Goal: Information Seeking & Learning: Find specific fact

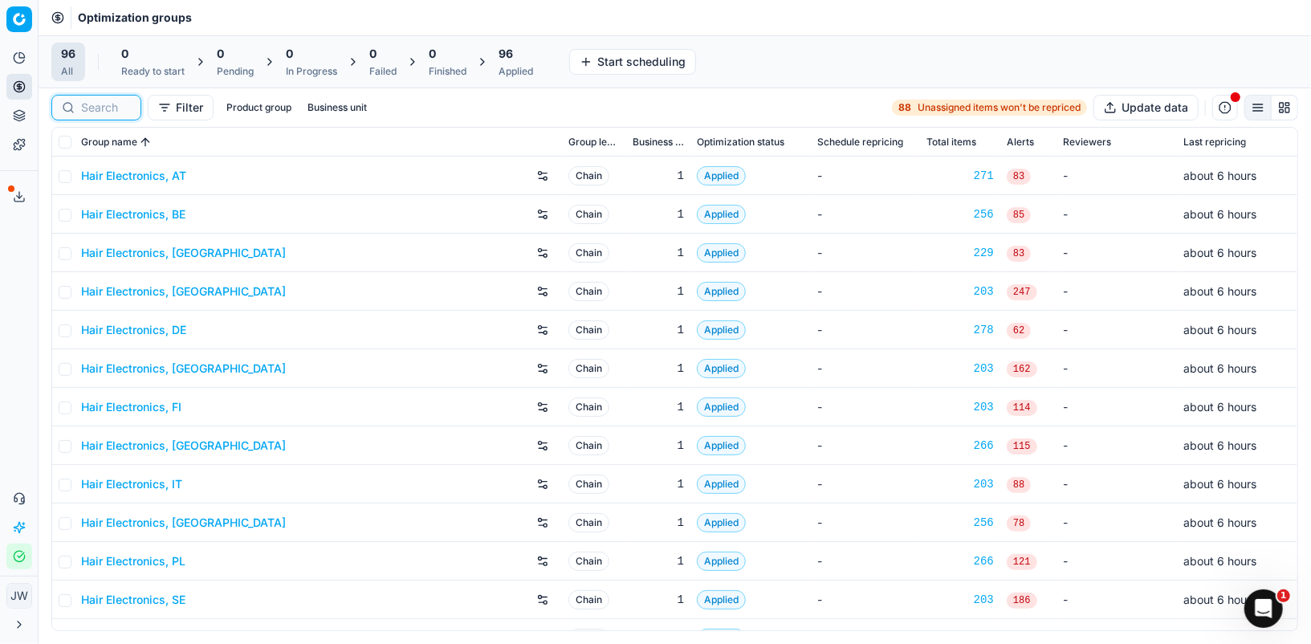
click at [97, 102] on input at bounding box center [106, 108] width 50 height 16
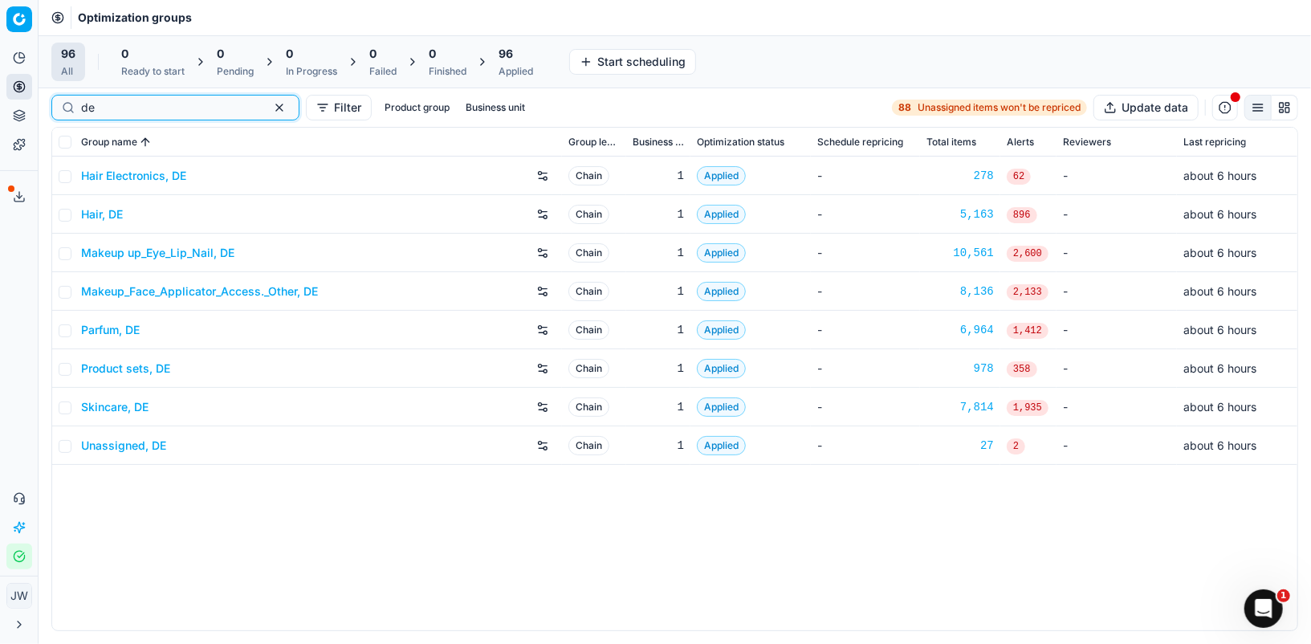
type input "de"
click at [112, 337] on div "Parfum, DE" at bounding box center [318, 330] width 474 height 26
click at [112, 325] on link "Parfum, DE" at bounding box center [110, 330] width 59 height 16
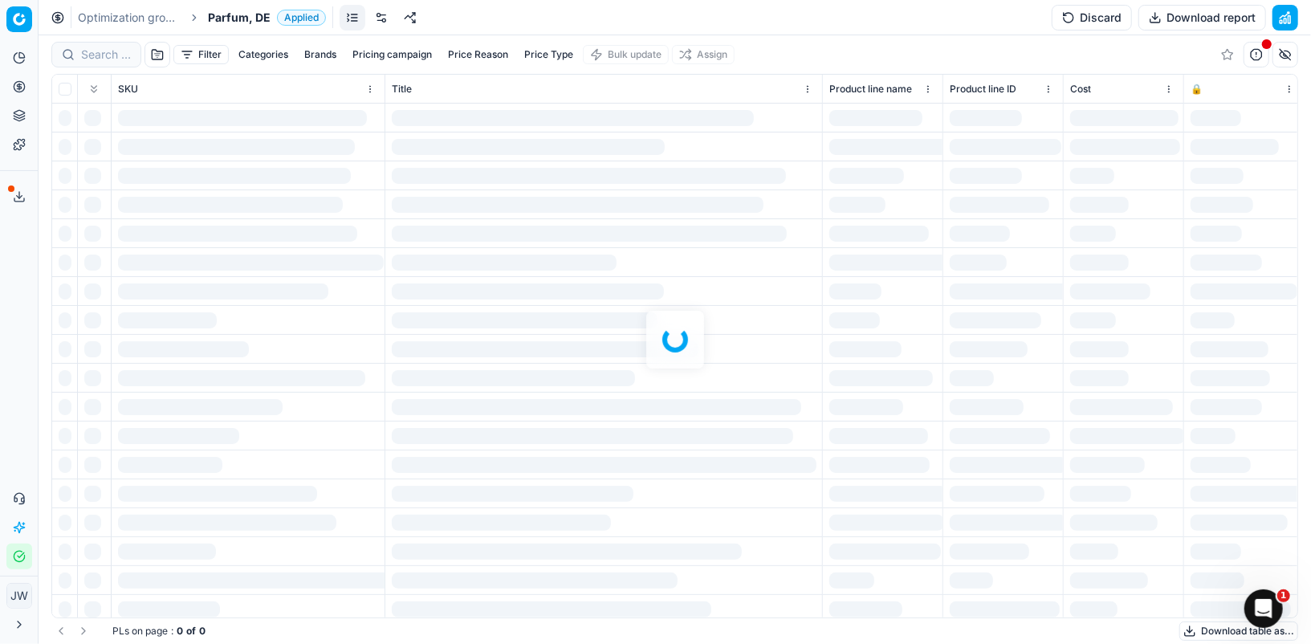
click at [89, 63] on div at bounding box center [675, 339] width 1272 height 608
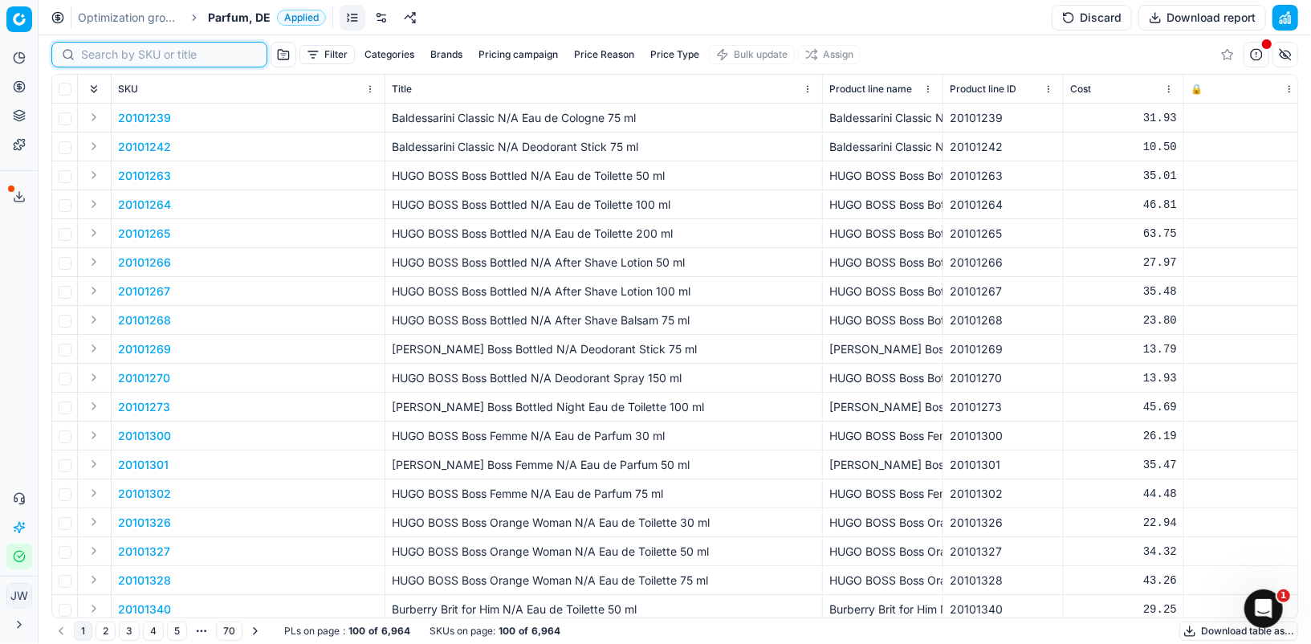
click at [108, 57] on input at bounding box center [169, 55] width 176 height 16
paste input "20102464"
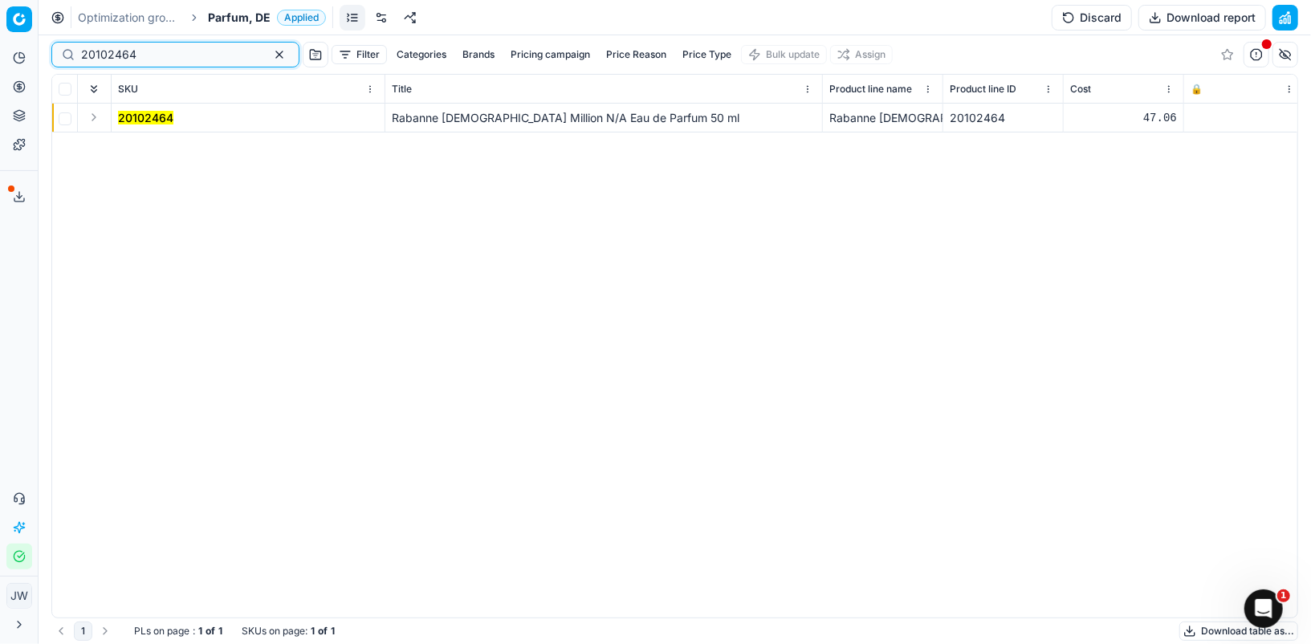
type input "20102464"
click at [92, 116] on button "Expand" at bounding box center [93, 117] width 19 height 19
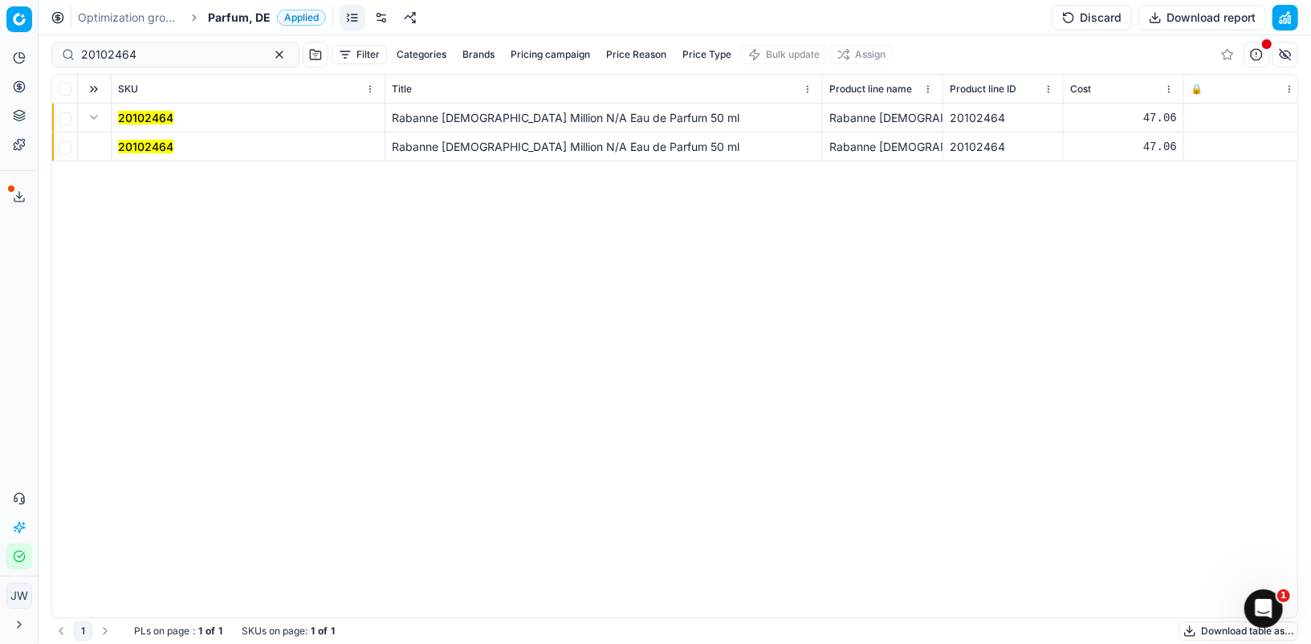
click at [140, 136] on td "20102464" at bounding box center [249, 146] width 274 height 29
click at [143, 144] on mark "20102464" at bounding box center [145, 147] width 55 height 14
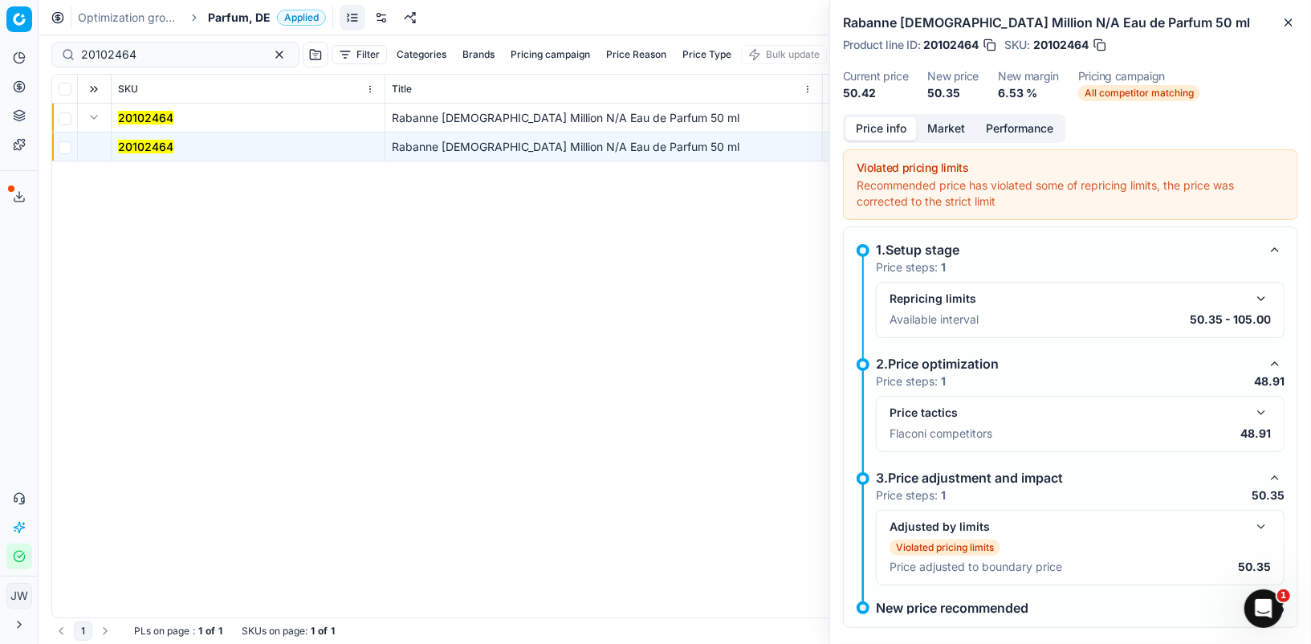
click at [950, 125] on button "Market" at bounding box center [945, 128] width 59 height 23
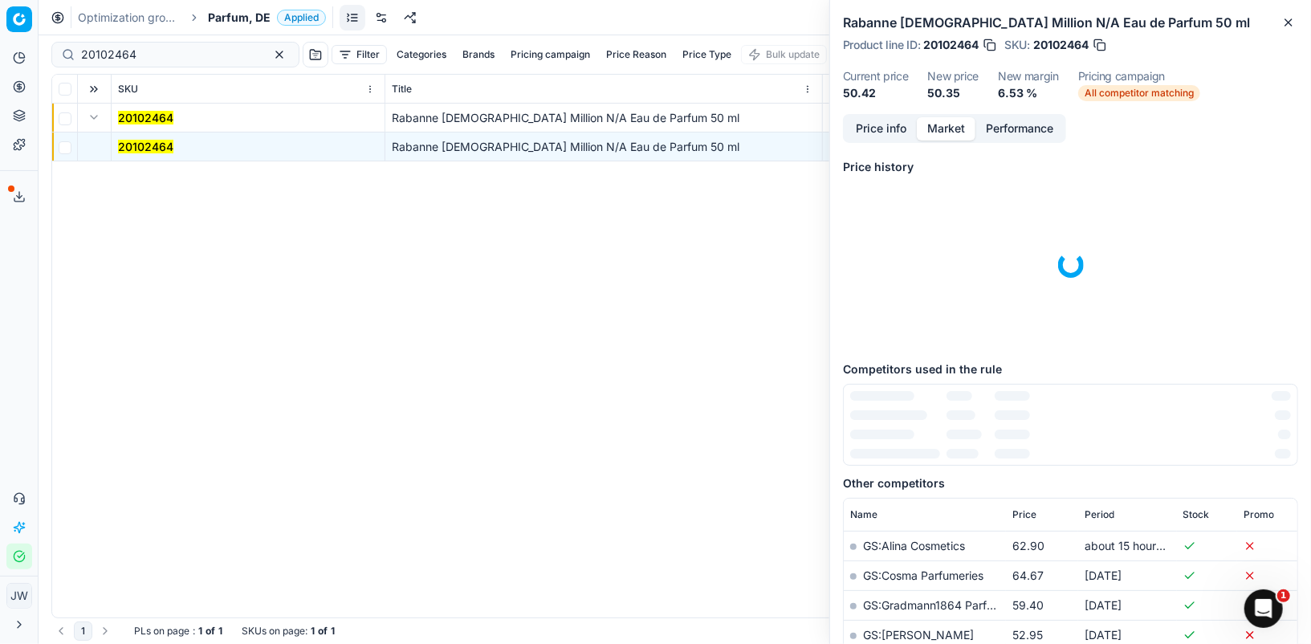
click at [889, 147] on div "Price info Market Performance Price history Competitors used in the rule Other …" at bounding box center [1070, 379] width 481 height 530
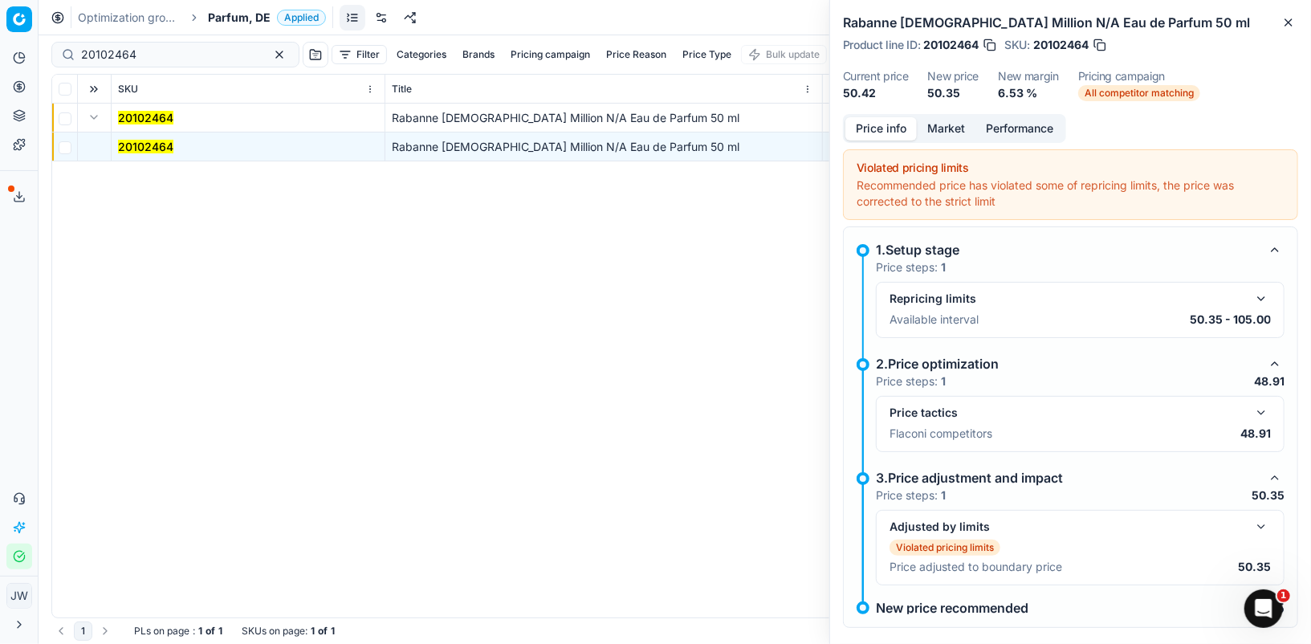
click at [892, 123] on button "Price info" at bounding box center [880, 128] width 71 height 23
click at [1266, 406] on button "button" at bounding box center [1260, 412] width 19 height 19
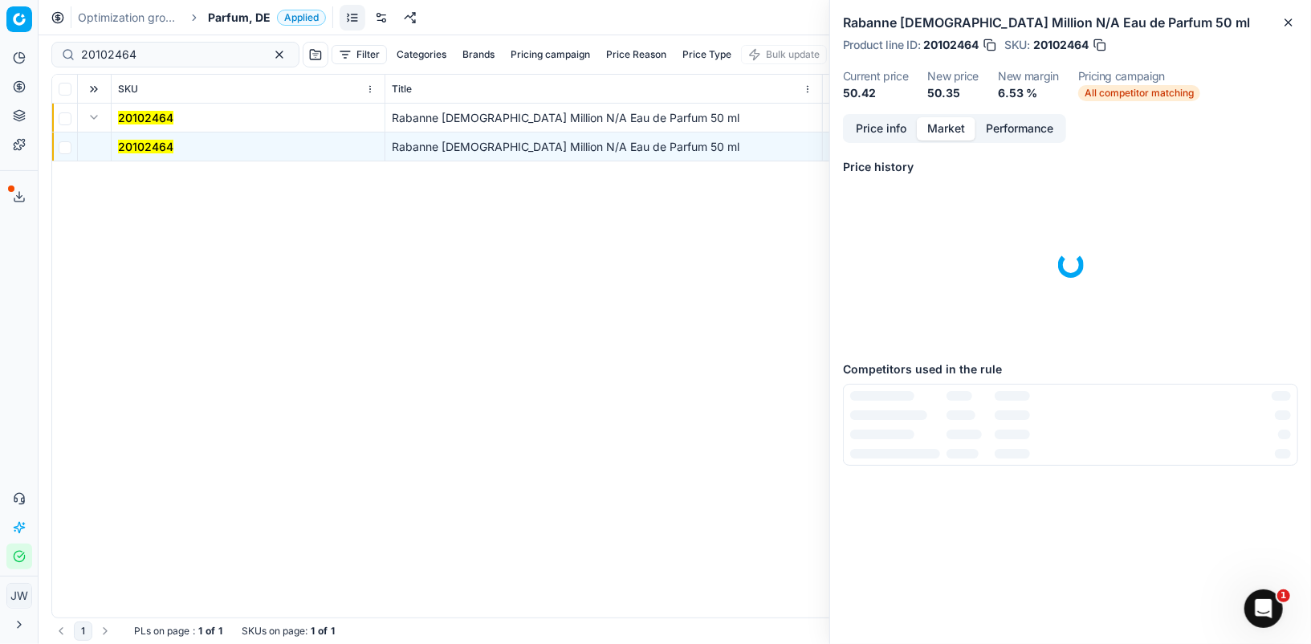
click at [933, 125] on button "Market" at bounding box center [945, 128] width 59 height 23
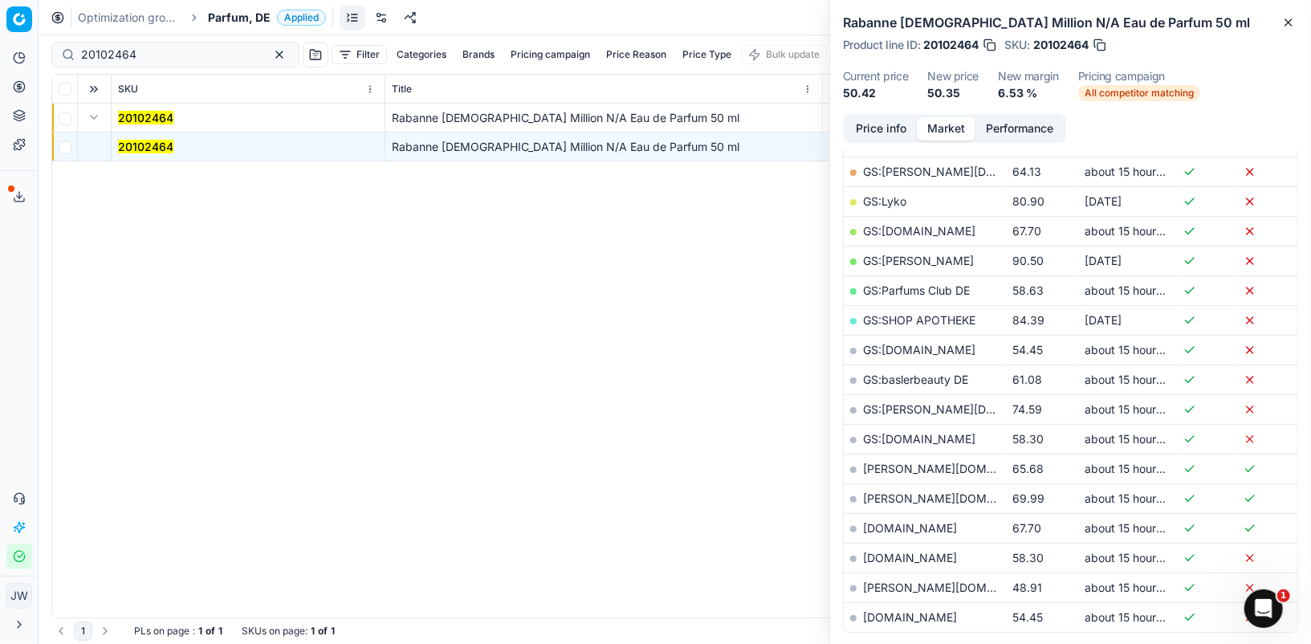
scroll to position [315, 0]
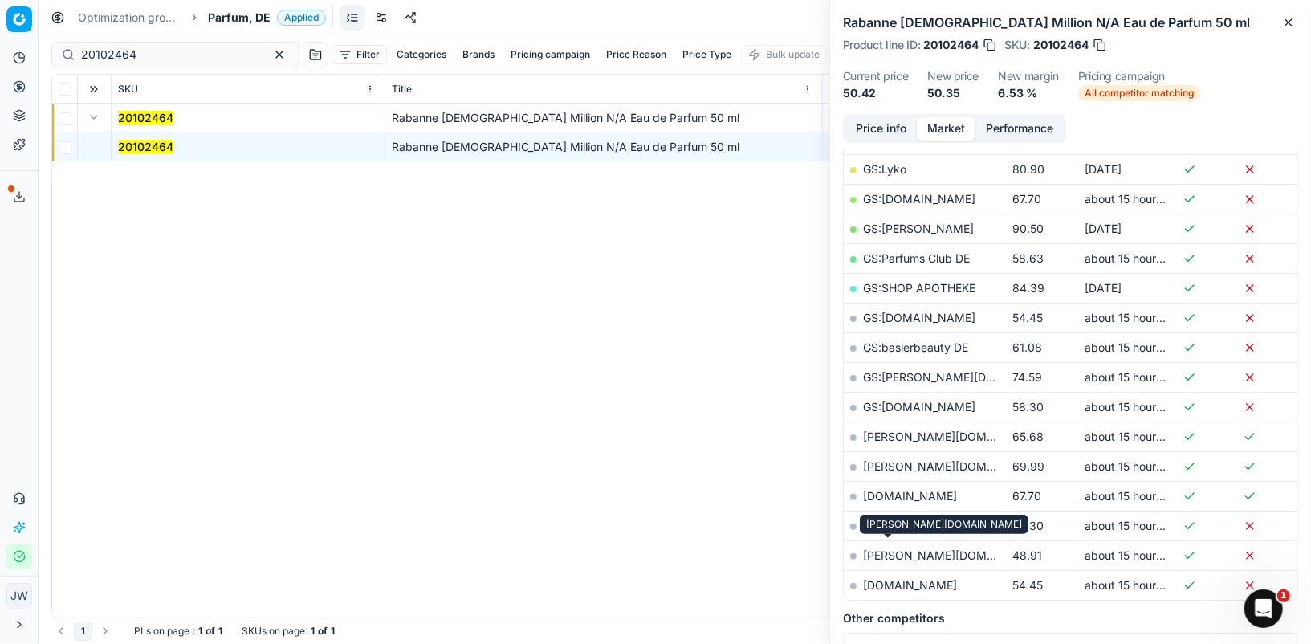
click at [888, 550] on link "[PERSON_NAME][DOMAIN_NAME]" at bounding box center [956, 555] width 186 height 14
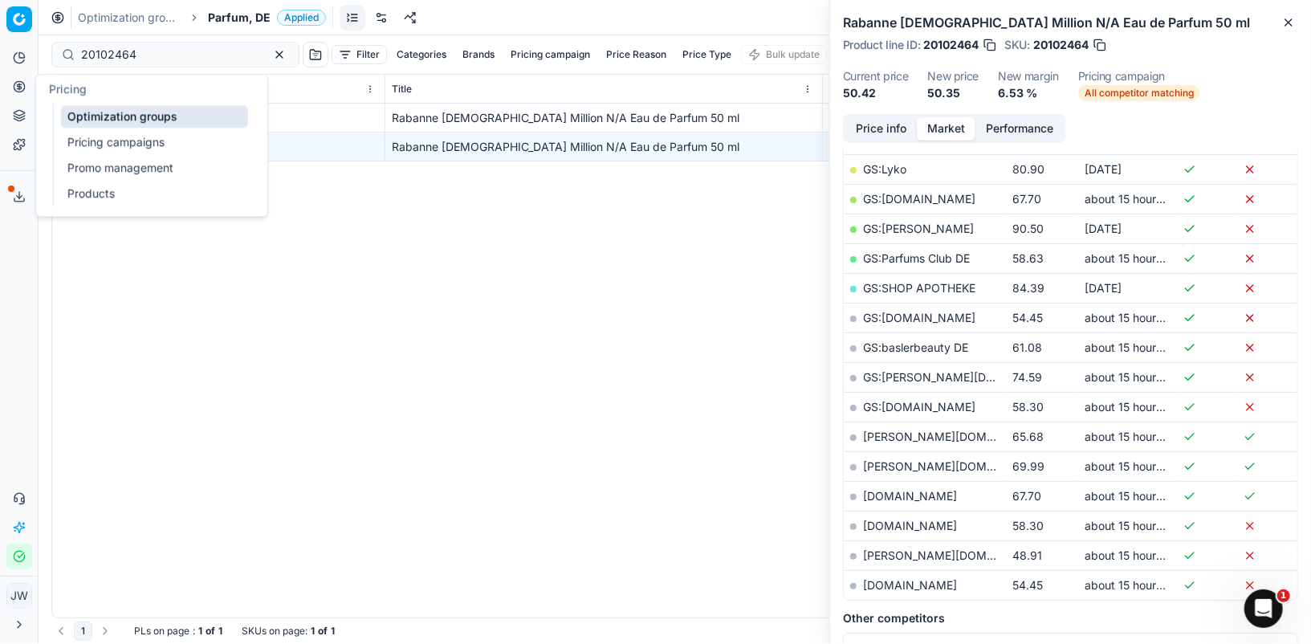
click at [7, 81] on button "Pricing" at bounding box center [19, 87] width 26 height 26
click at [83, 124] on link "Optimization groups" at bounding box center [154, 116] width 187 height 22
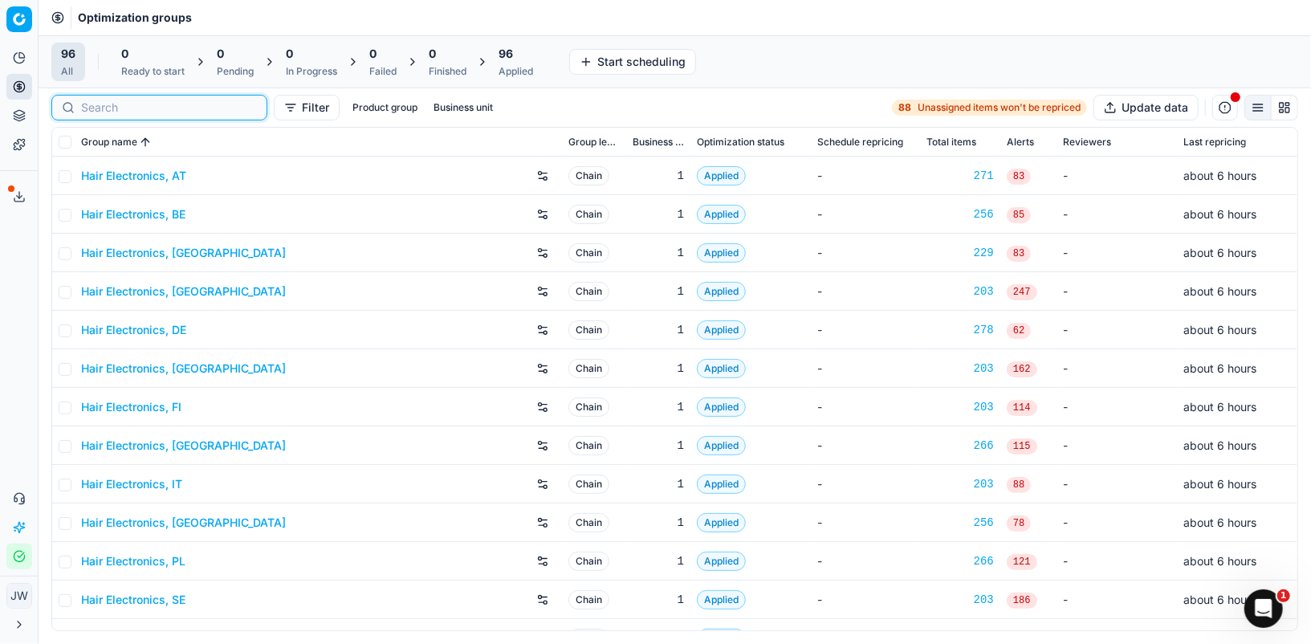
click at [100, 105] on input at bounding box center [169, 108] width 176 height 16
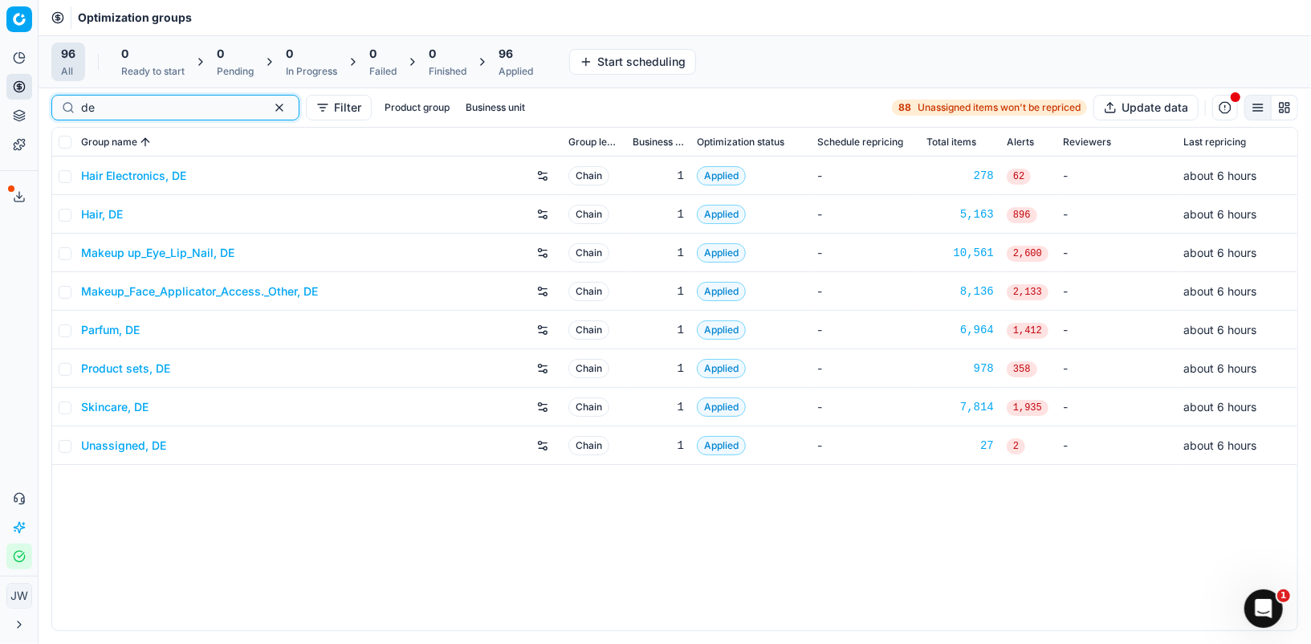
type input "de"
click at [145, 356] on div "Product sets, DE" at bounding box center [318, 369] width 474 height 26
click at [141, 368] on link "Product sets, DE" at bounding box center [125, 368] width 89 height 16
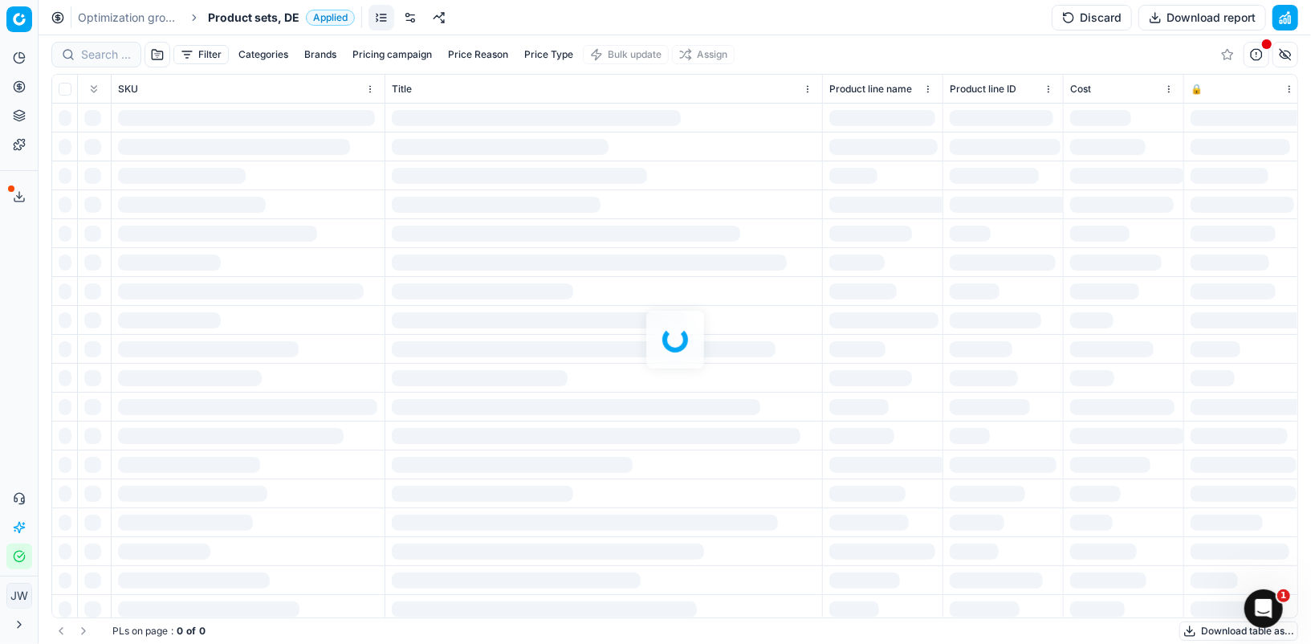
click at [100, 43] on div at bounding box center [675, 339] width 1272 height 608
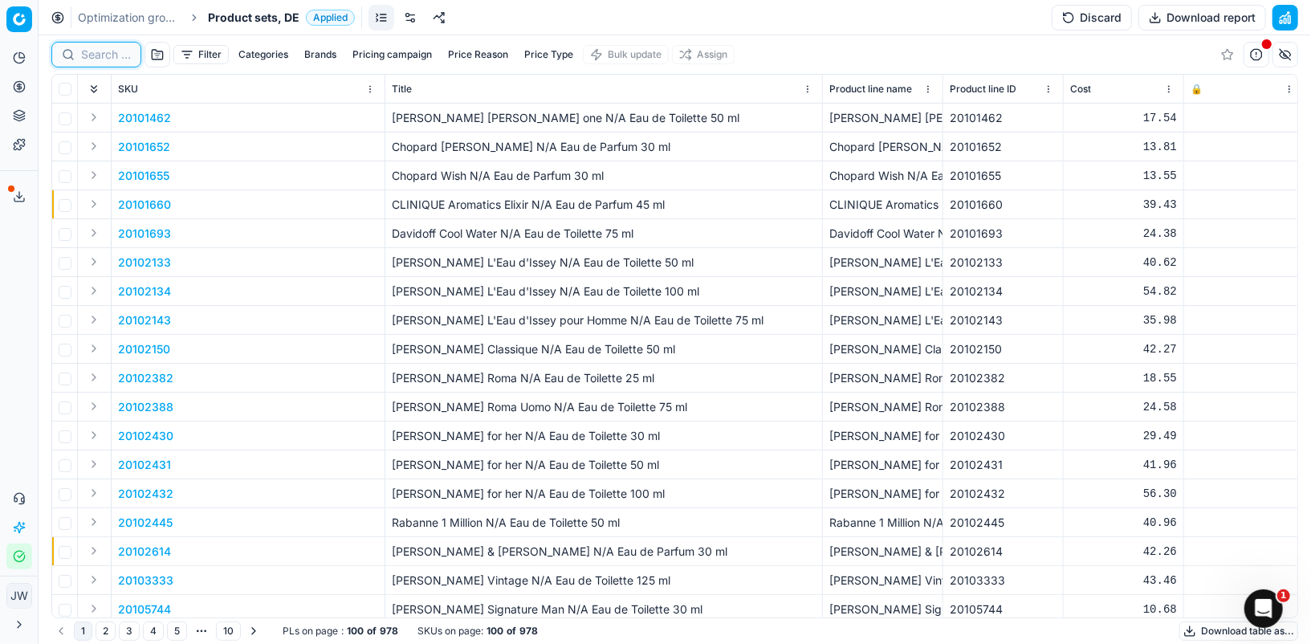
click at [101, 51] on input at bounding box center [106, 55] width 50 height 16
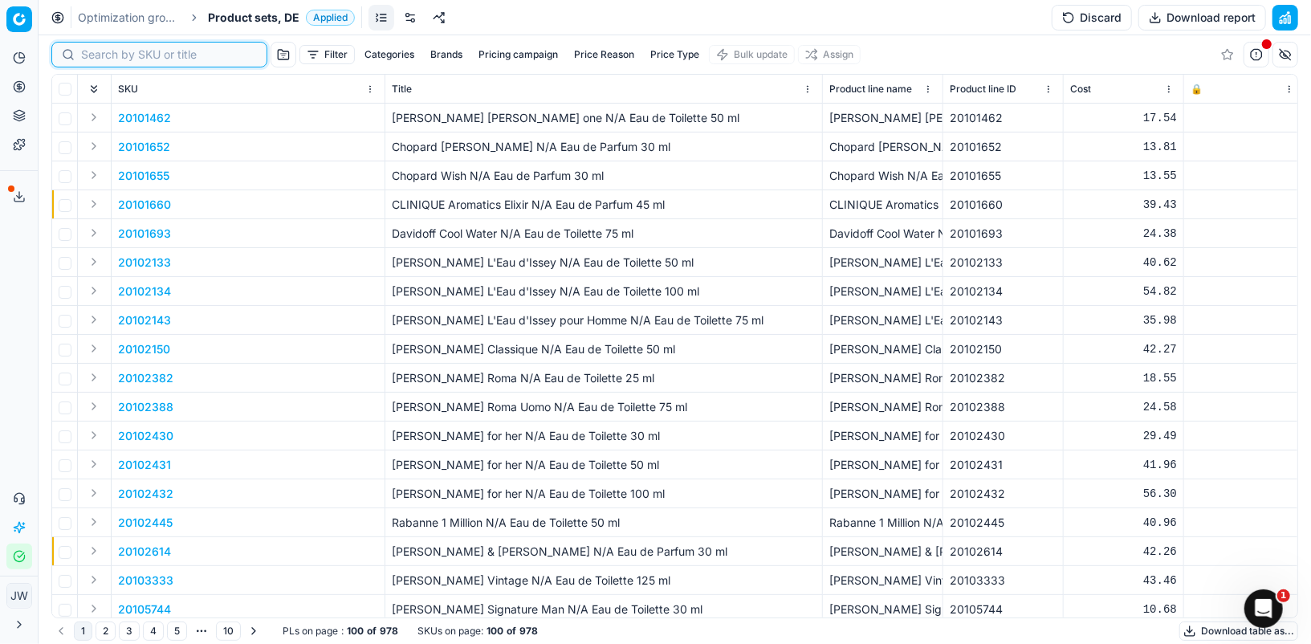
paste input "90011769-0018660"
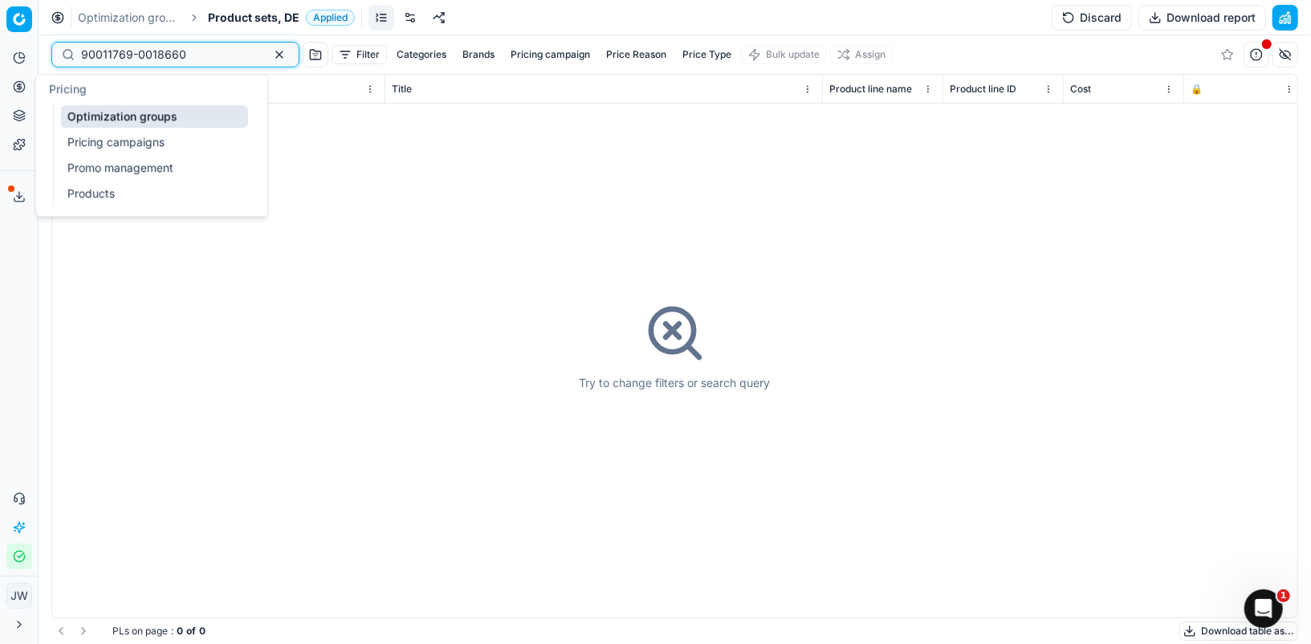
type input "90011769-0018660"
click at [82, 108] on link "Optimization groups" at bounding box center [154, 116] width 187 height 22
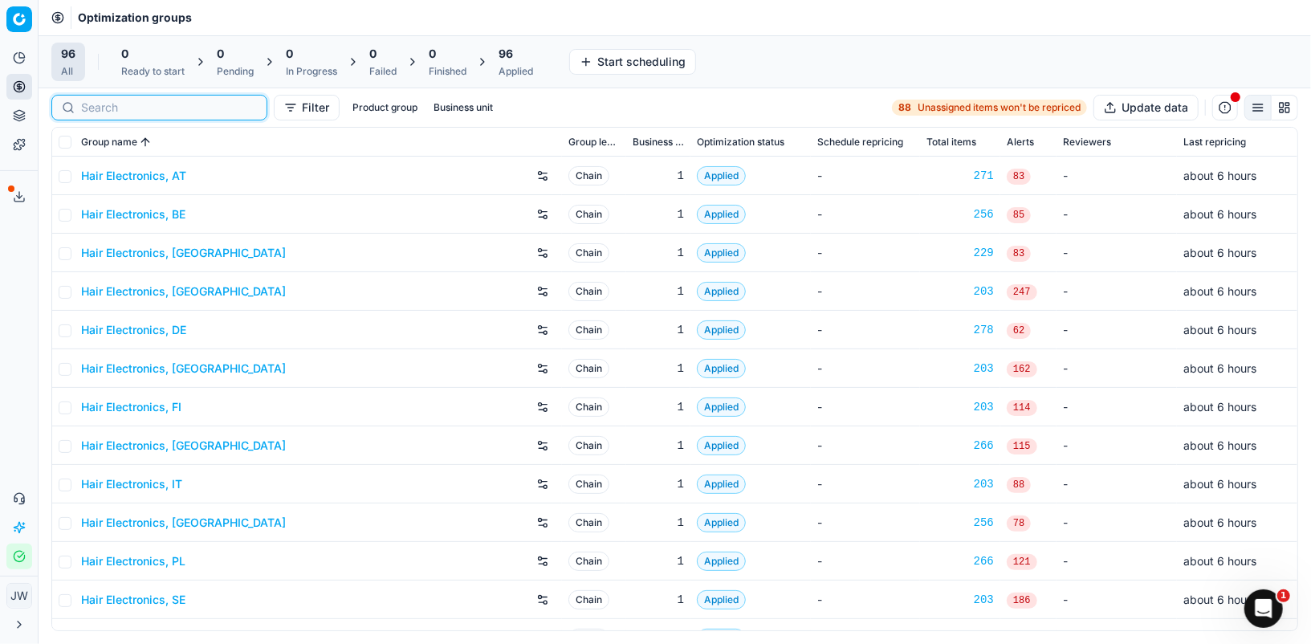
click at [120, 109] on input at bounding box center [169, 108] width 176 height 16
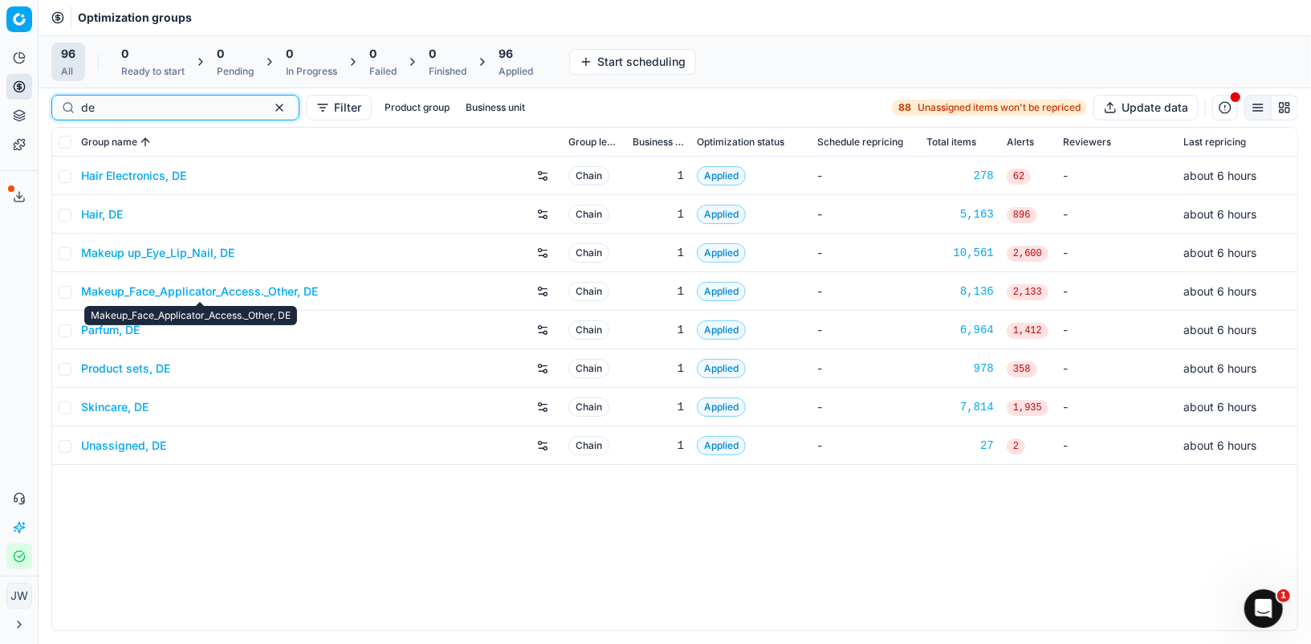
type input "de"
click at [143, 292] on link "Makeup_Face_Applicator_Access._Other, DE" at bounding box center [199, 291] width 237 height 16
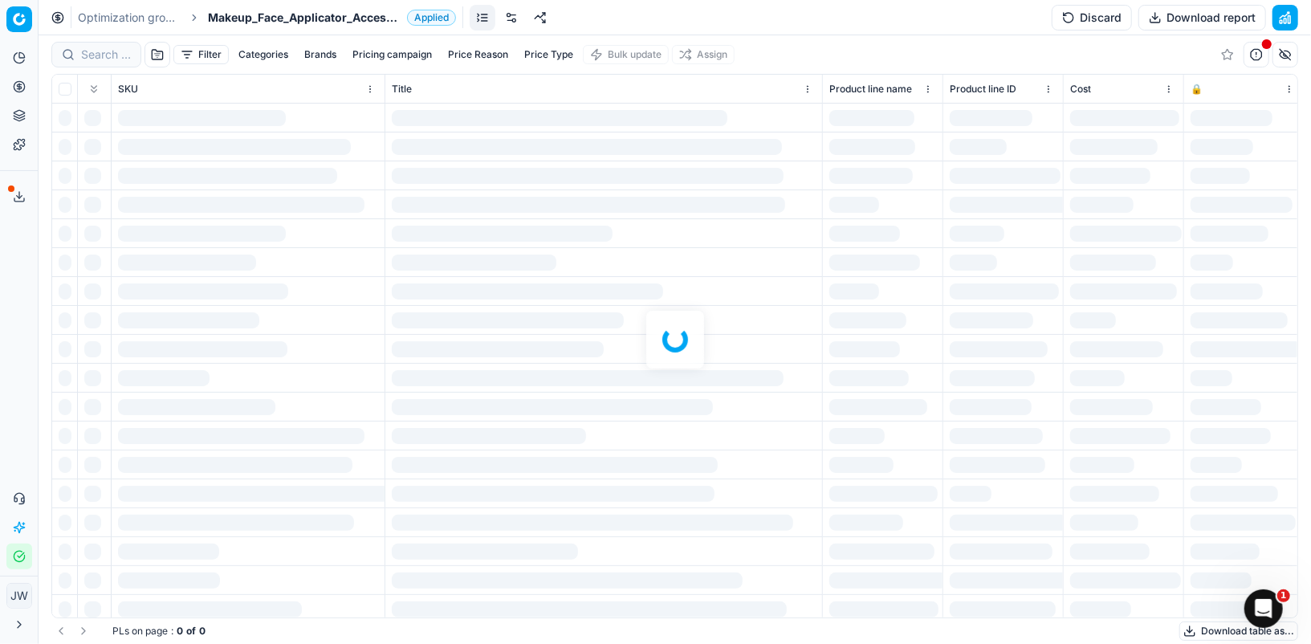
click at [91, 49] on div at bounding box center [675, 339] width 1272 height 608
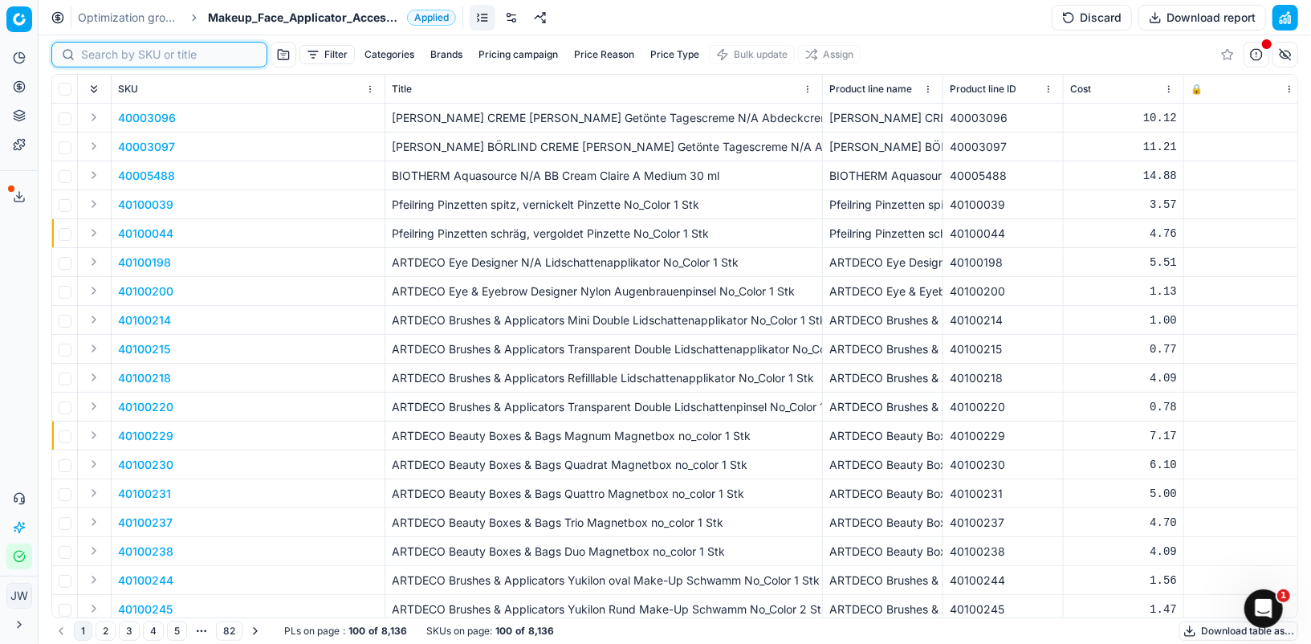
click at [94, 51] on input at bounding box center [169, 55] width 176 height 16
paste input "90011769-0018660"
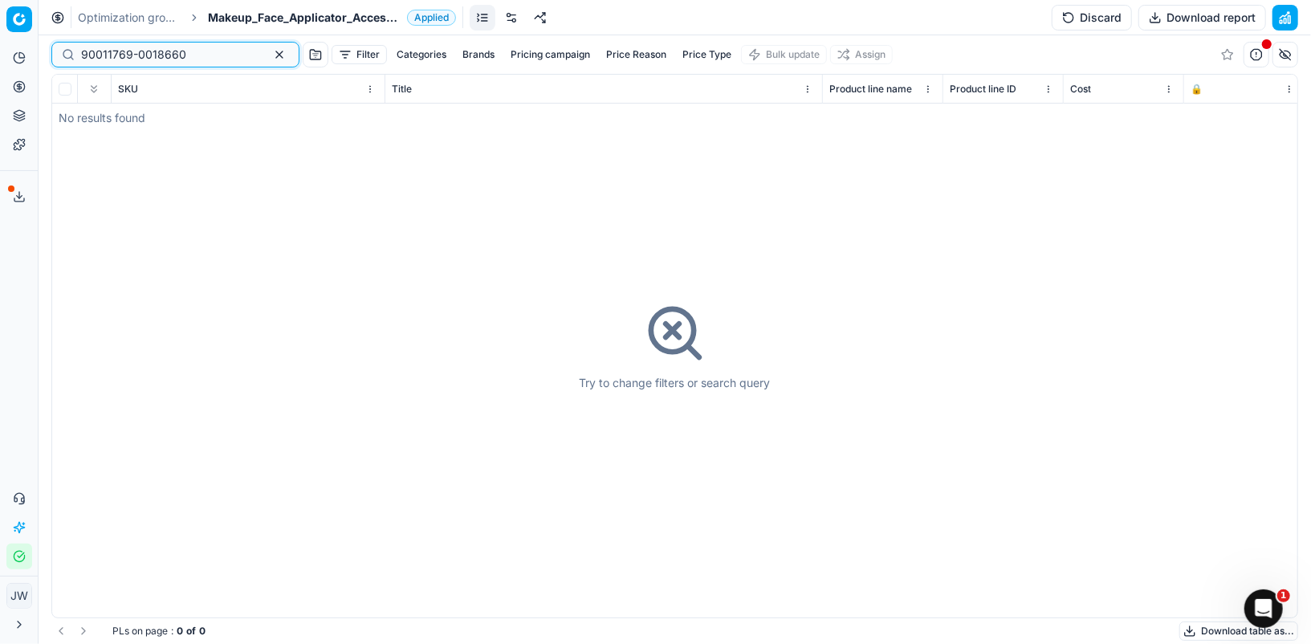
type input "90011769-0018660"
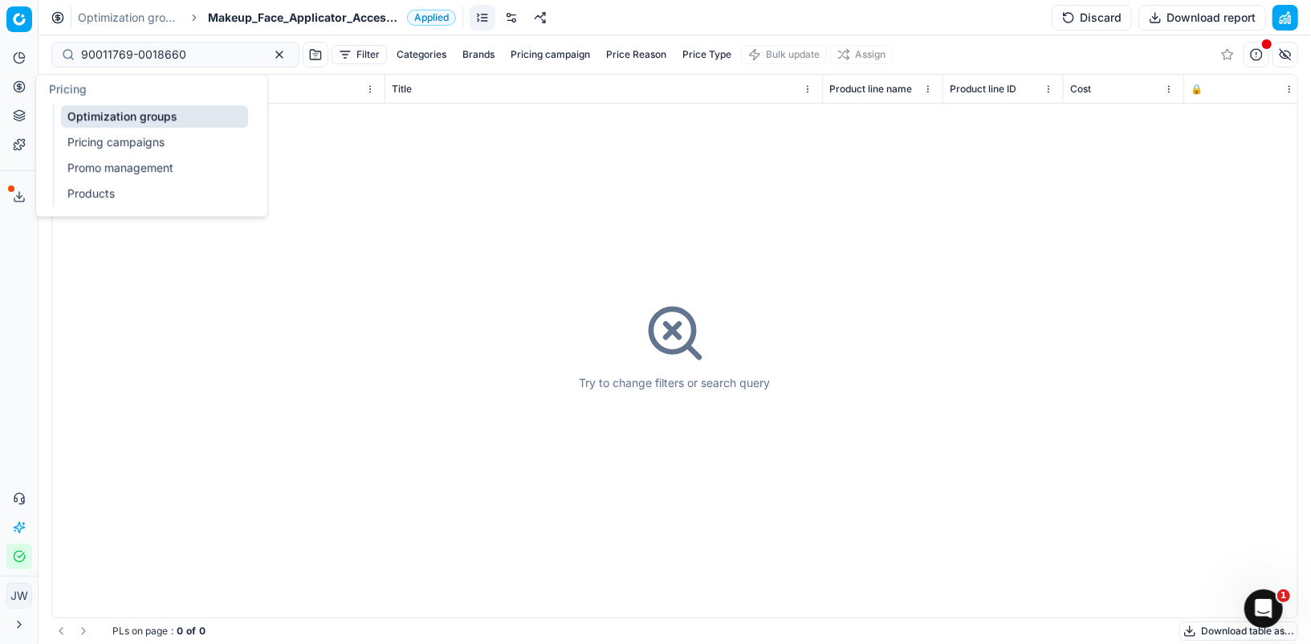
click at [25, 97] on button "Pricing" at bounding box center [19, 87] width 26 height 26
click at [71, 110] on link "Optimization groups" at bounding box center [154, 116] width 187 height 22
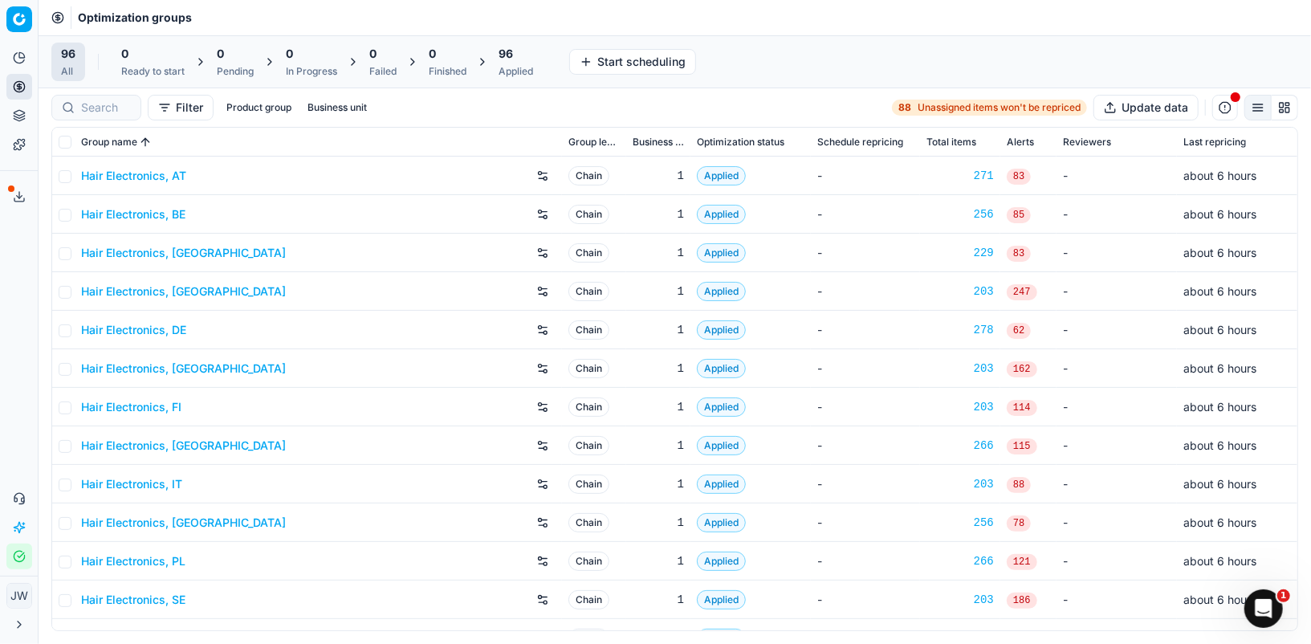
click at [75, 116] on div at bounding box center [96, 108] width 90 height 26
click at [96, 116] on div at bounding box center [159, 108] width 216 height 26
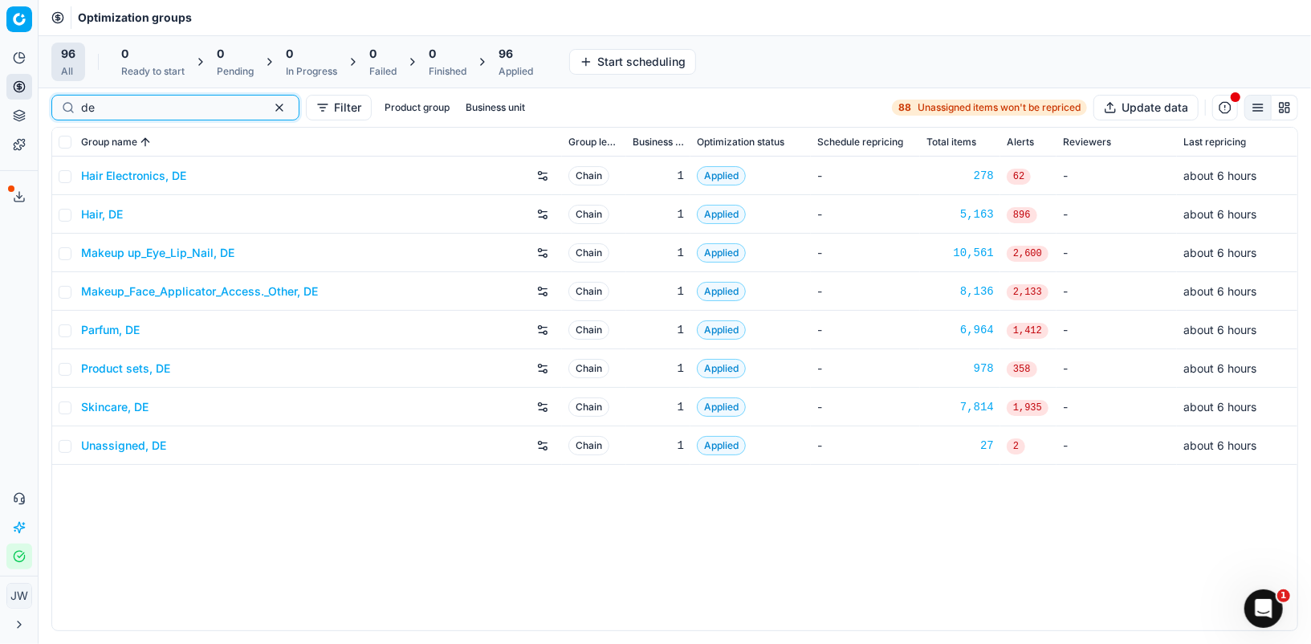
type input "de"
click at [111, 257] on link "Makeup up_Eye_Lip_Nail, DE" at bounding box center [157, 253] width 153 height 16
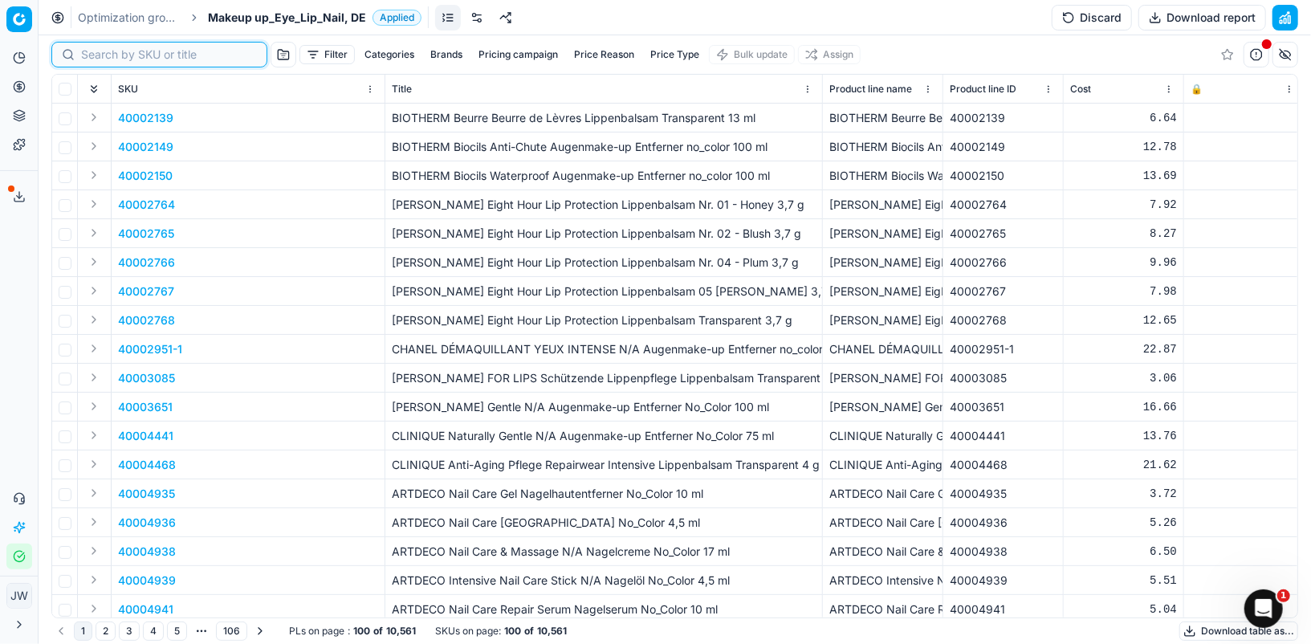
click at [104, 49] on input at bounding box center [169, 55] width 176 height 16
paste input "90011769-0018660"
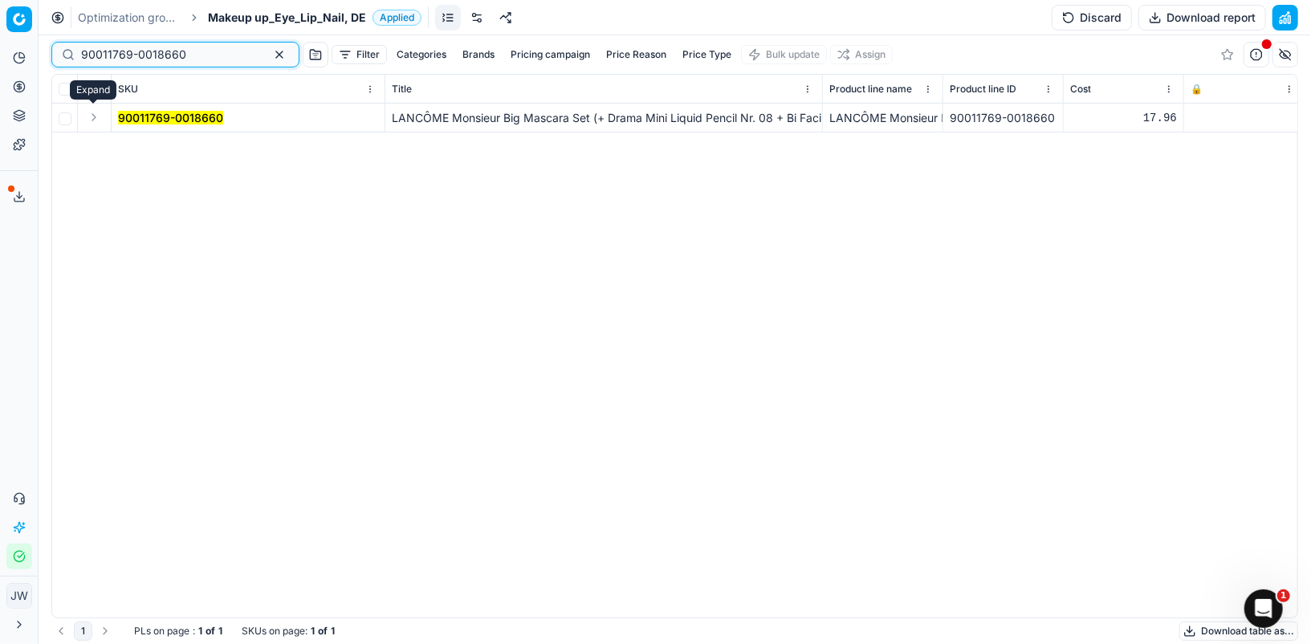
type input "90011769-0018660"
click at [97, 121] on button "Expand" at bounding box center [93, 117] width 19 height 19
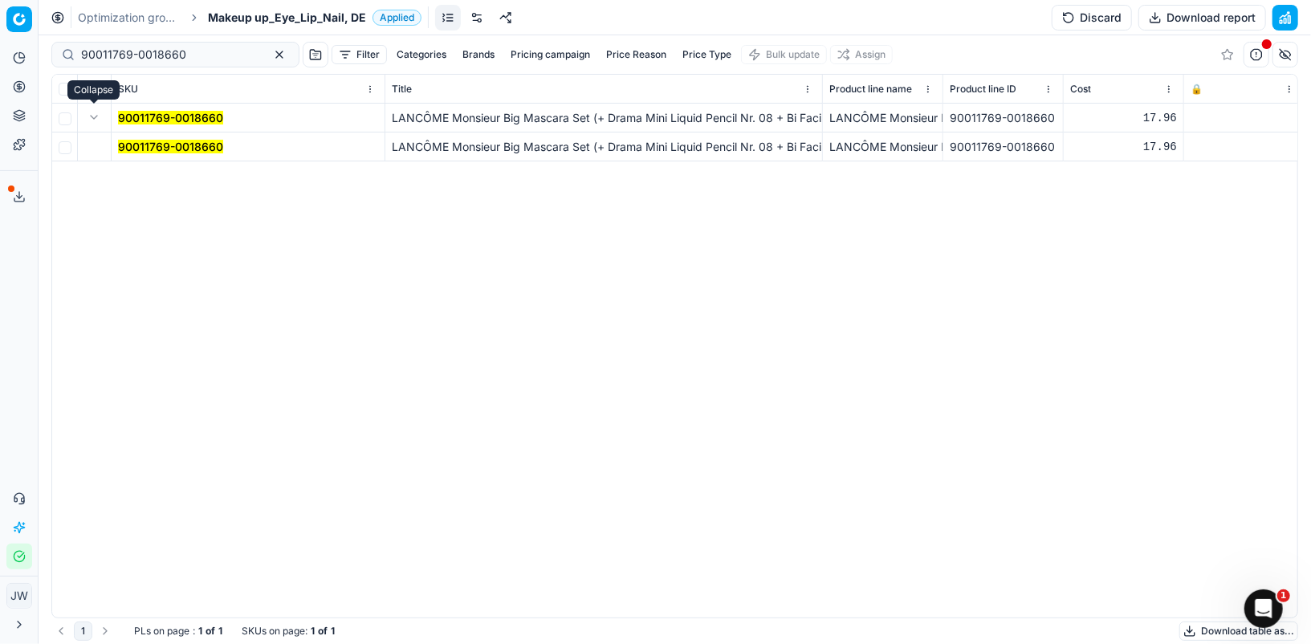
click at [145, 147] on mark "90011769-0018660" at bounding box center [170, 147] width 105 height 14
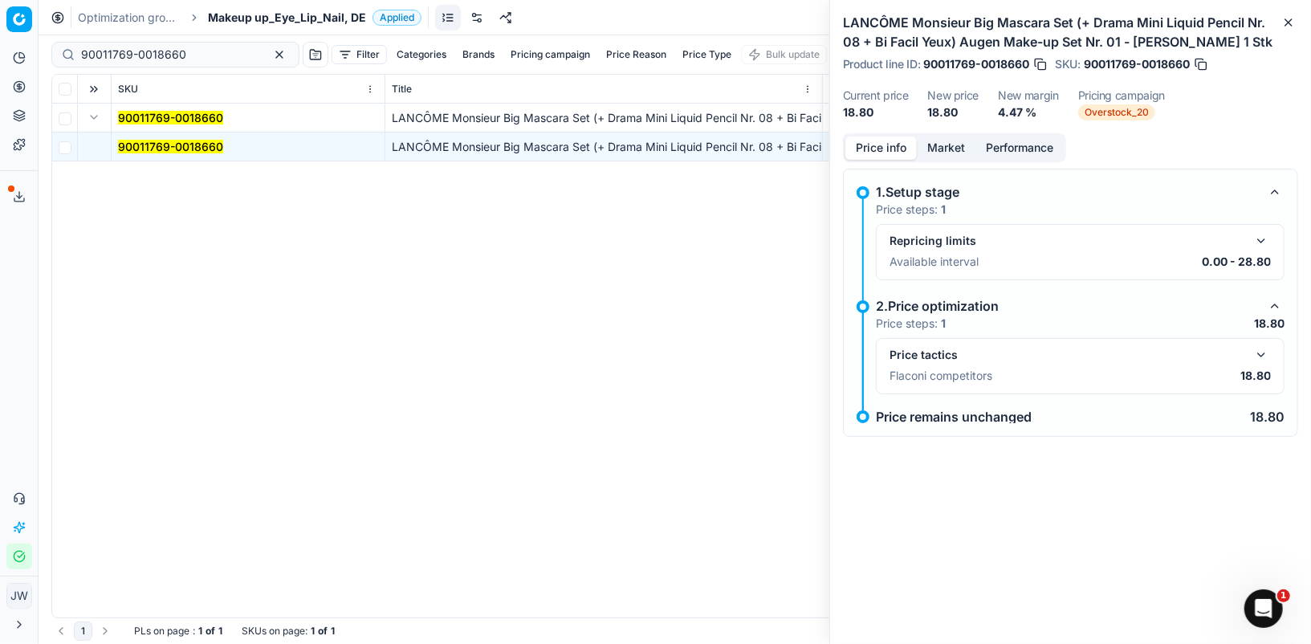
click at [1261, 352] on button "button" at bounding box center [1260, 354] width 19 height 19
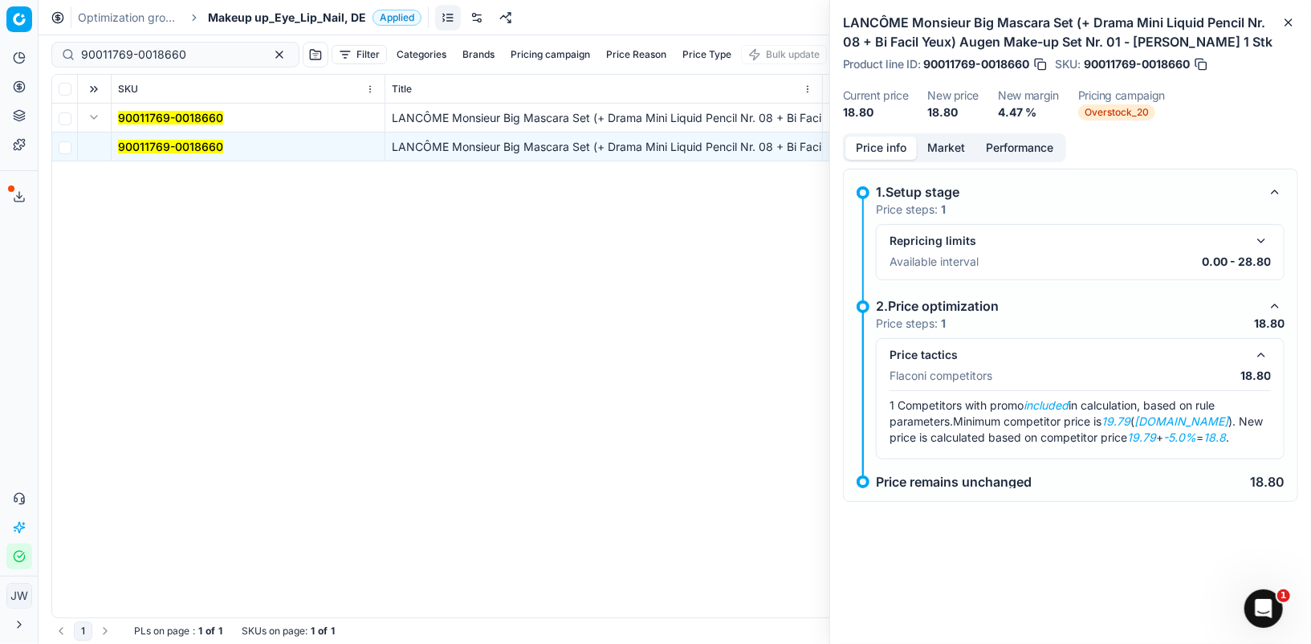
click at [941, 149] on button "Market" at bounding box center [945, 147] width 59 height 23
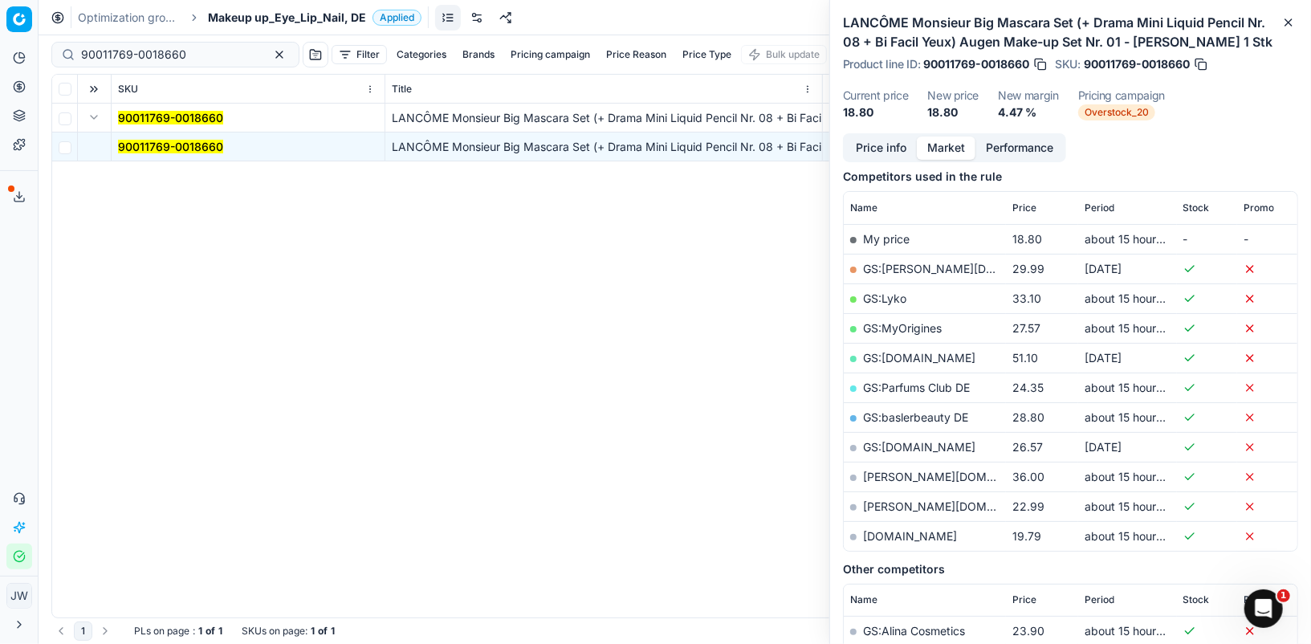
scroll to position [211, 0]
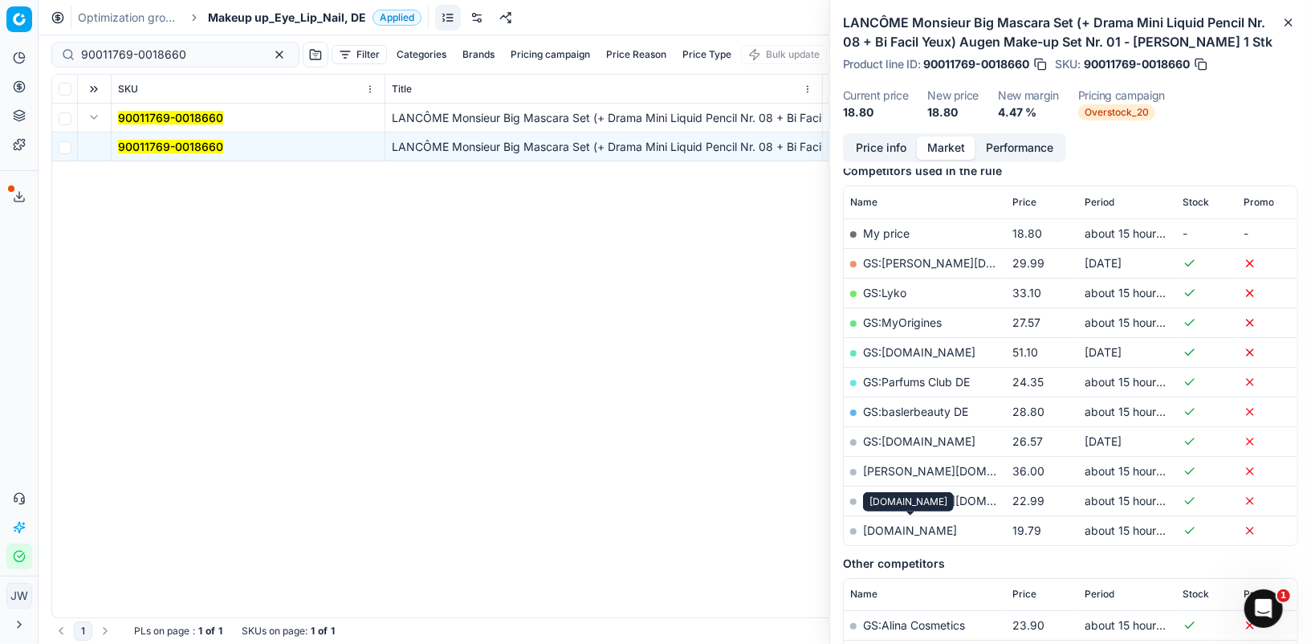
click at [942, 523] on link "[DOMAIN_NAME]" at bounding box center [910, 530] width 94 height 14
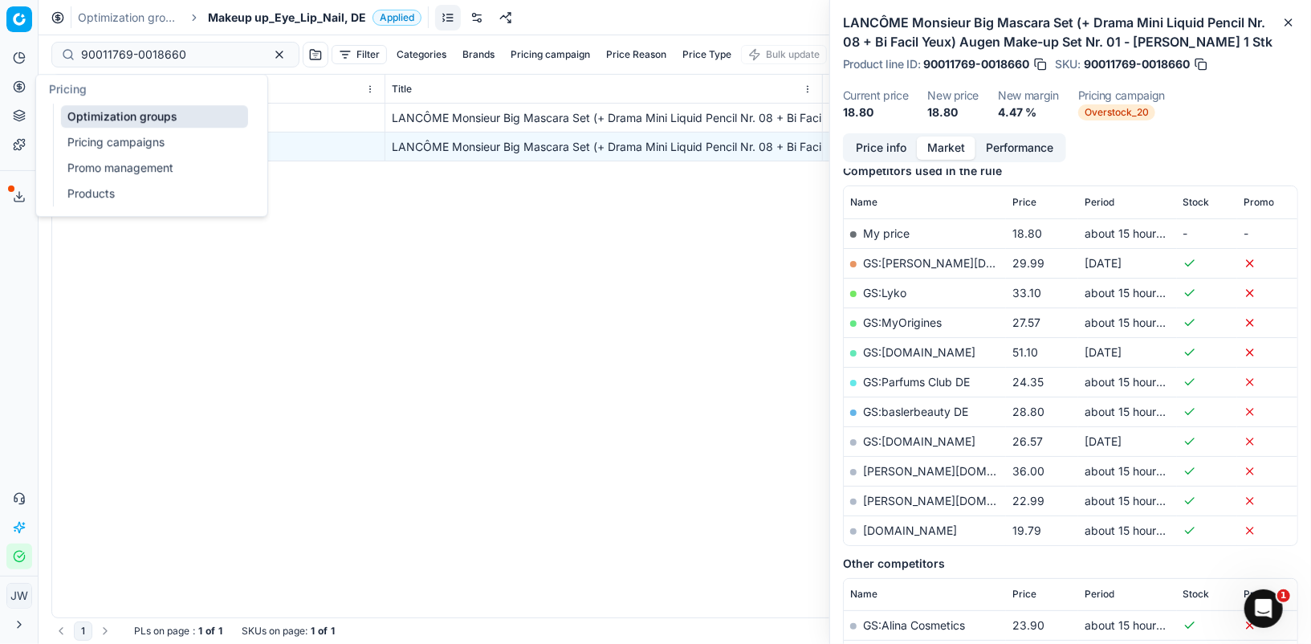
click at [21, 83] on icon at bounding box center [19, 86] width 13 height 13
click at [70, 105] on link "Optimization groups" at bounding box center [154, 116] width 187 height 22
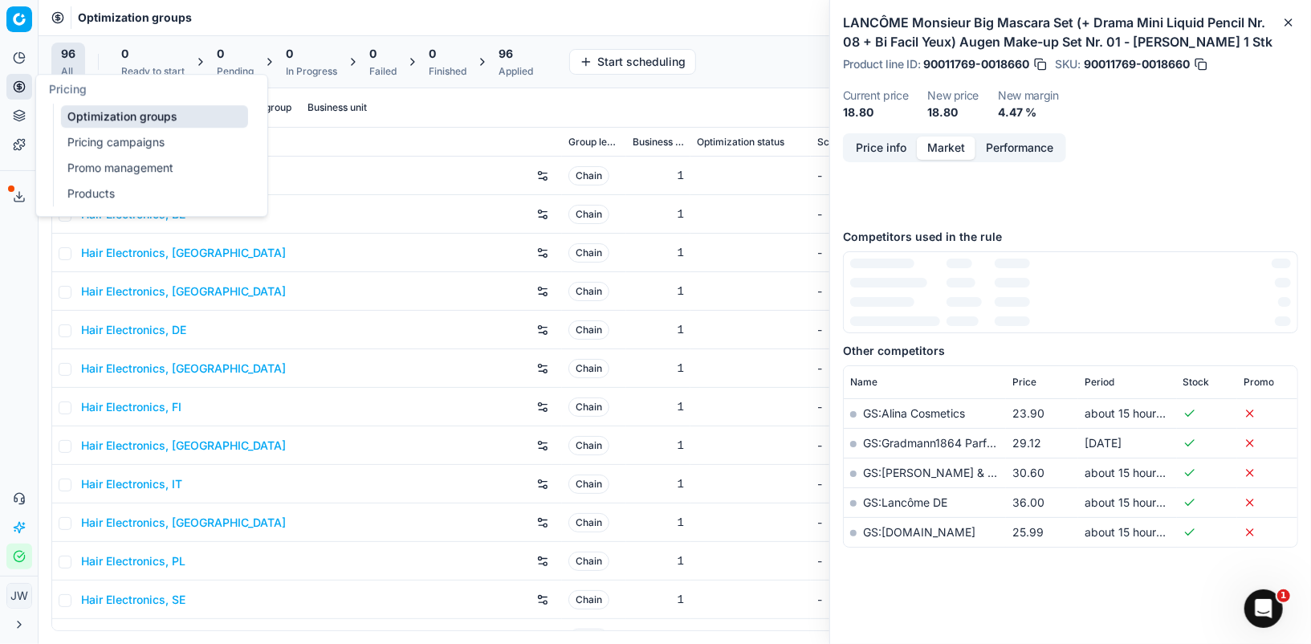
scroll to position [148, 0]
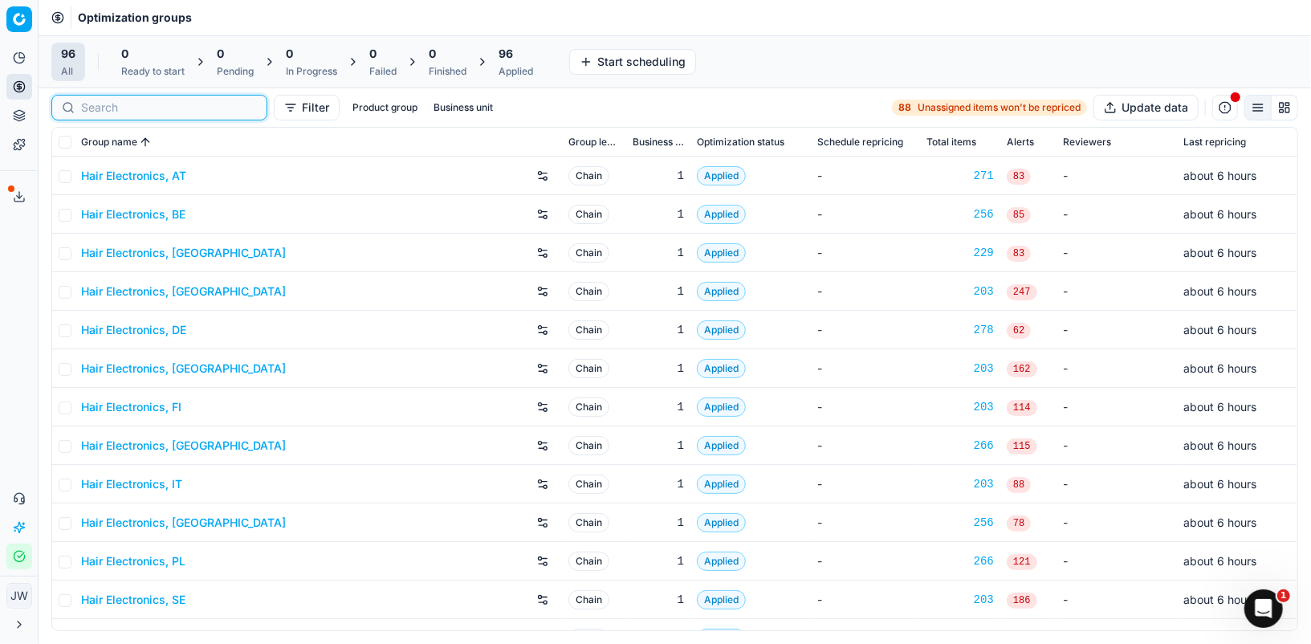
click at [99, 101] on input at bounding box center [169, 108] width 176 height 16
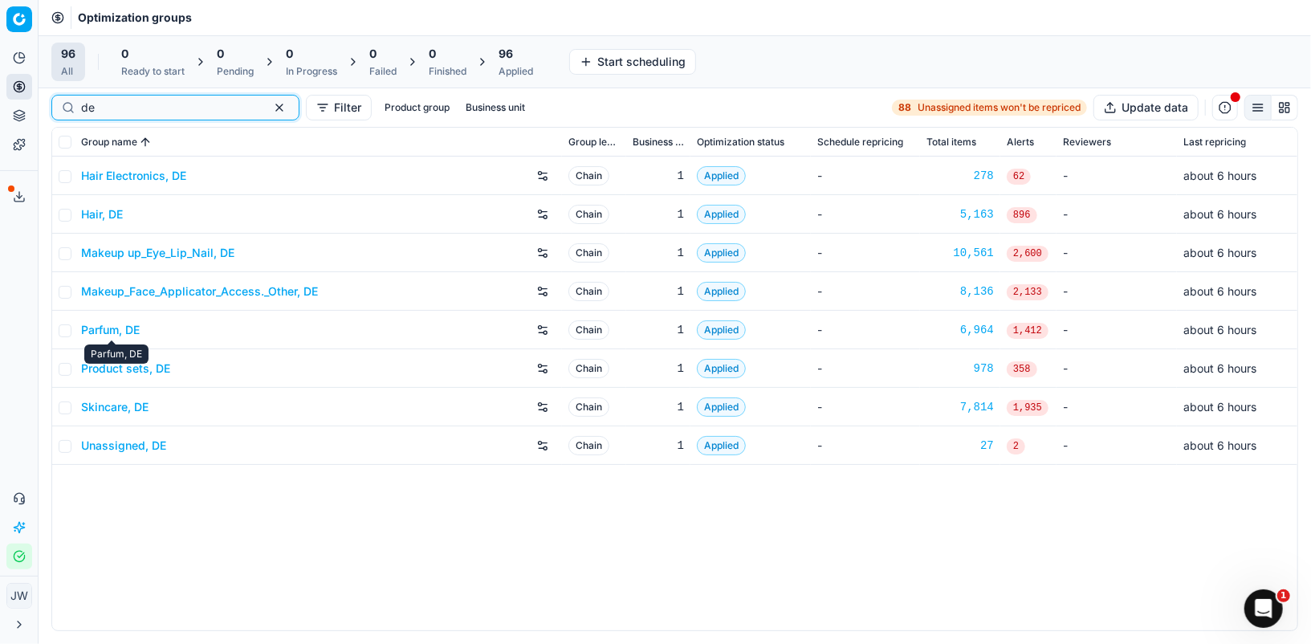
type input "de"
click at [122, 403] on link "Skincare, DE" at bounding box center [114, 407] width 67 height 16
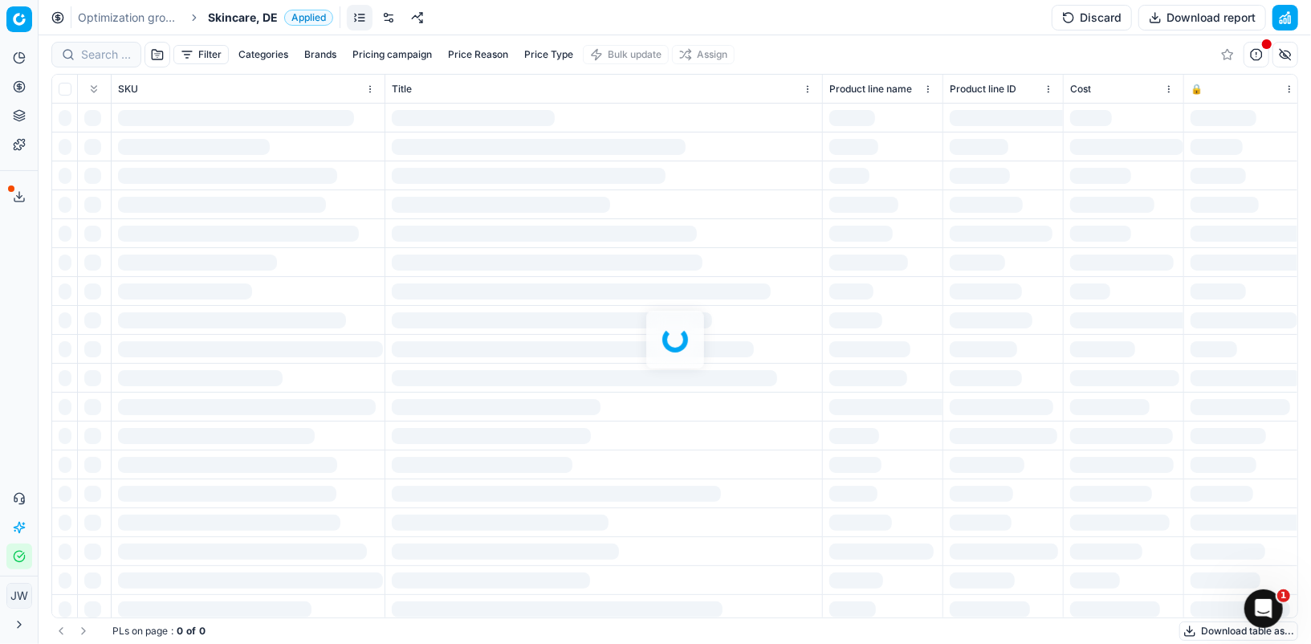
click at [100, 46] on div at bounding box center [675, 339] width 1272 height 608
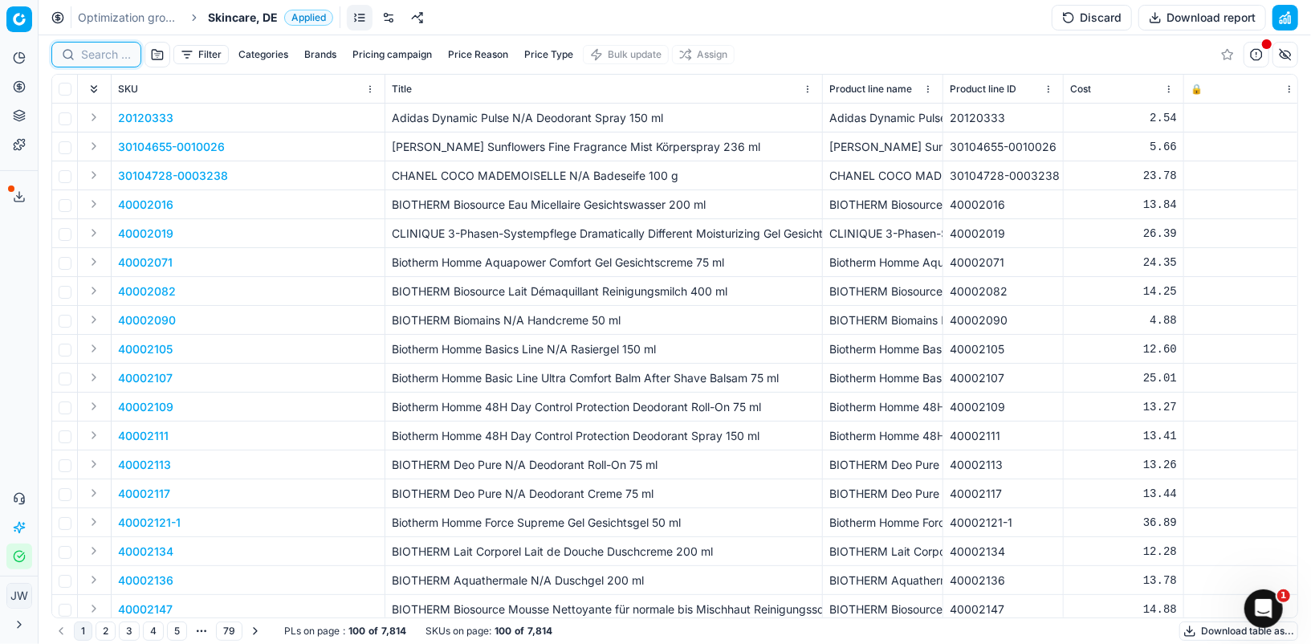
click at [100, 53] on input at bounding box center [106, 55] width 50 height 16
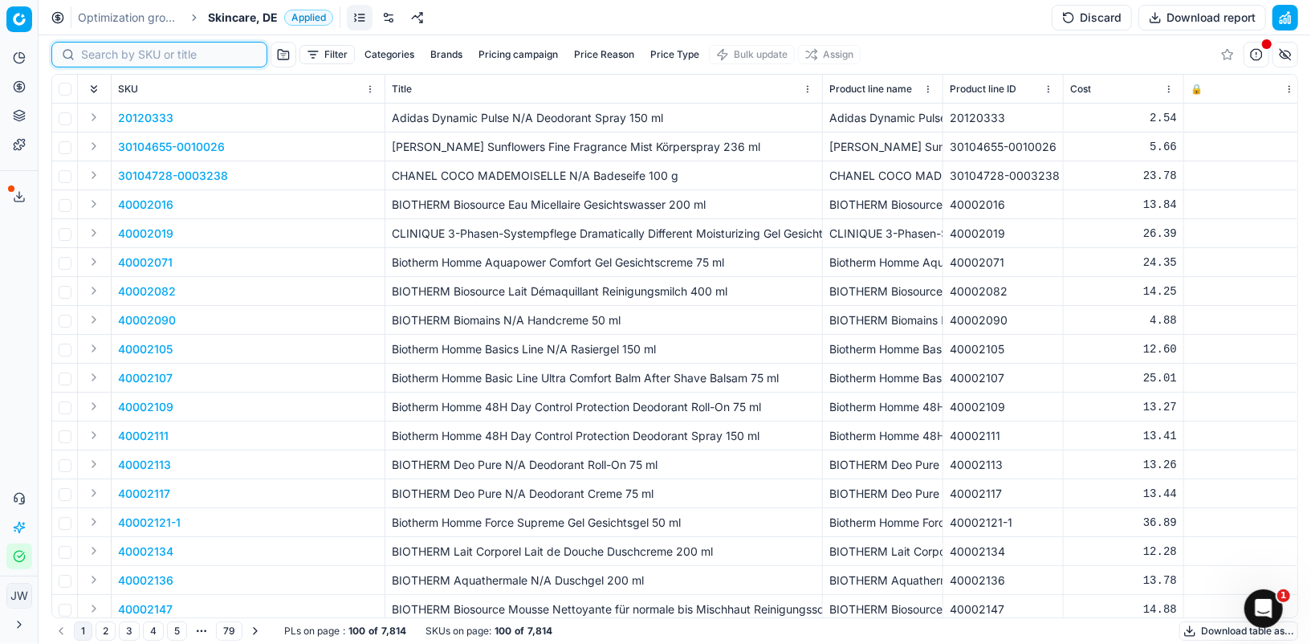
paste input "80047975-50"
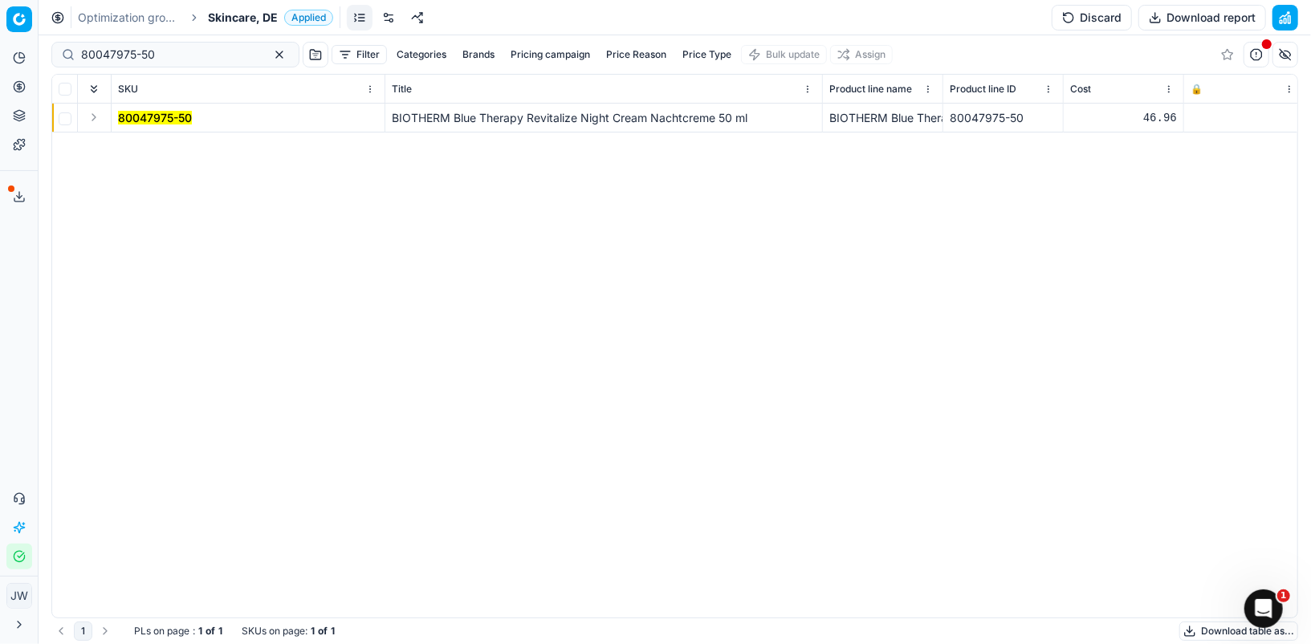
click at [91, 120] on button "Expand" at bounding box center [93, 117] width 19 height 19
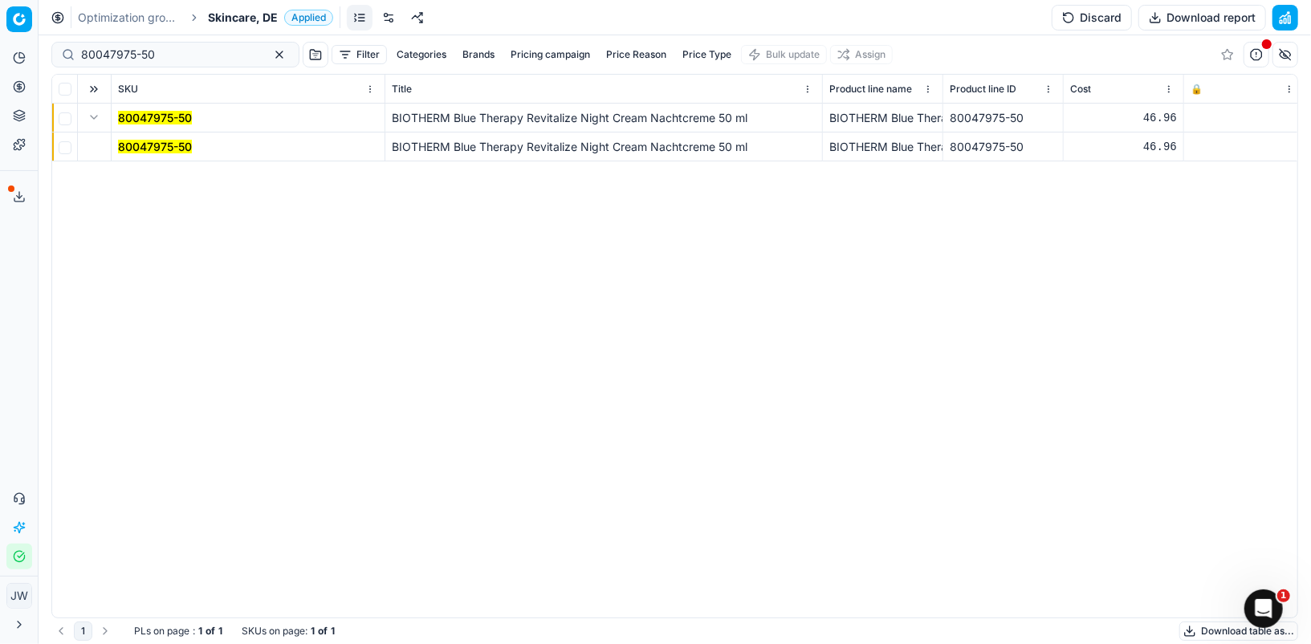
click at [120, 136] on td "80047975-50" at bounding box center [249, 146] width 274 height 29
click at [130, 140] on mark "80047975-50" at bounding box center [155, 147] width 74 height 14
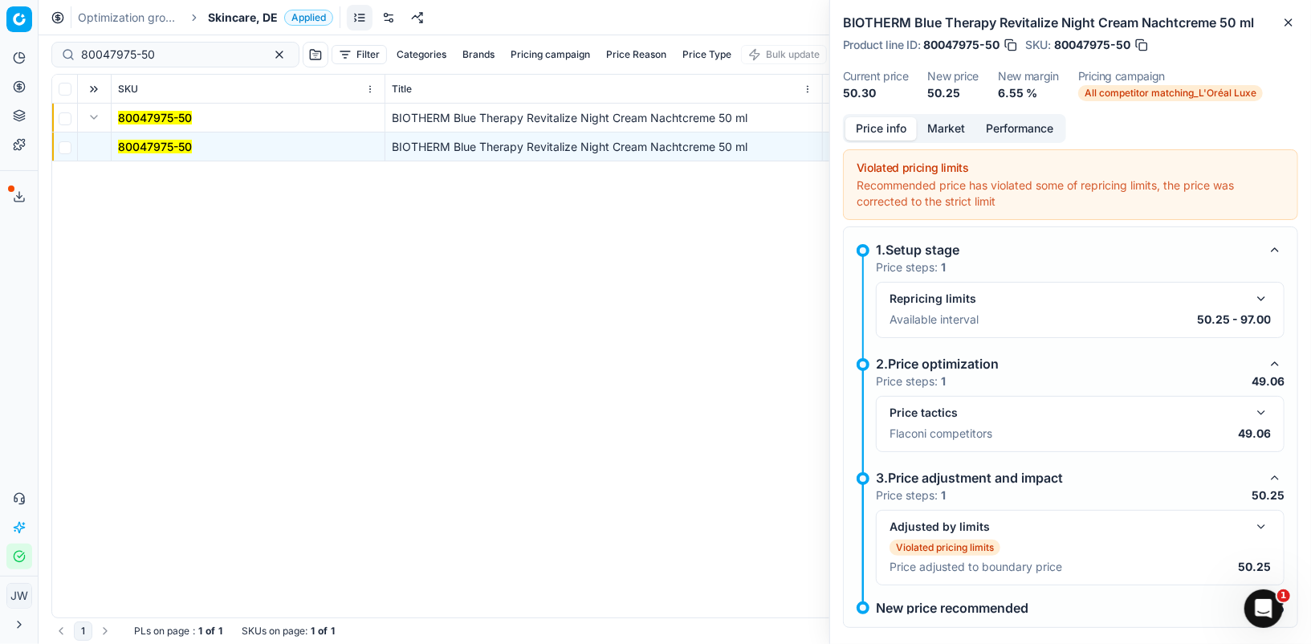
click at [1273, 411] on div "Price tactics Flaconi competitors 49.06" at bounding box center [1080, 424] width 408 height 56
click at [1269, 411] on button "button" at bounding box center [1260, 412] width 19 height 19
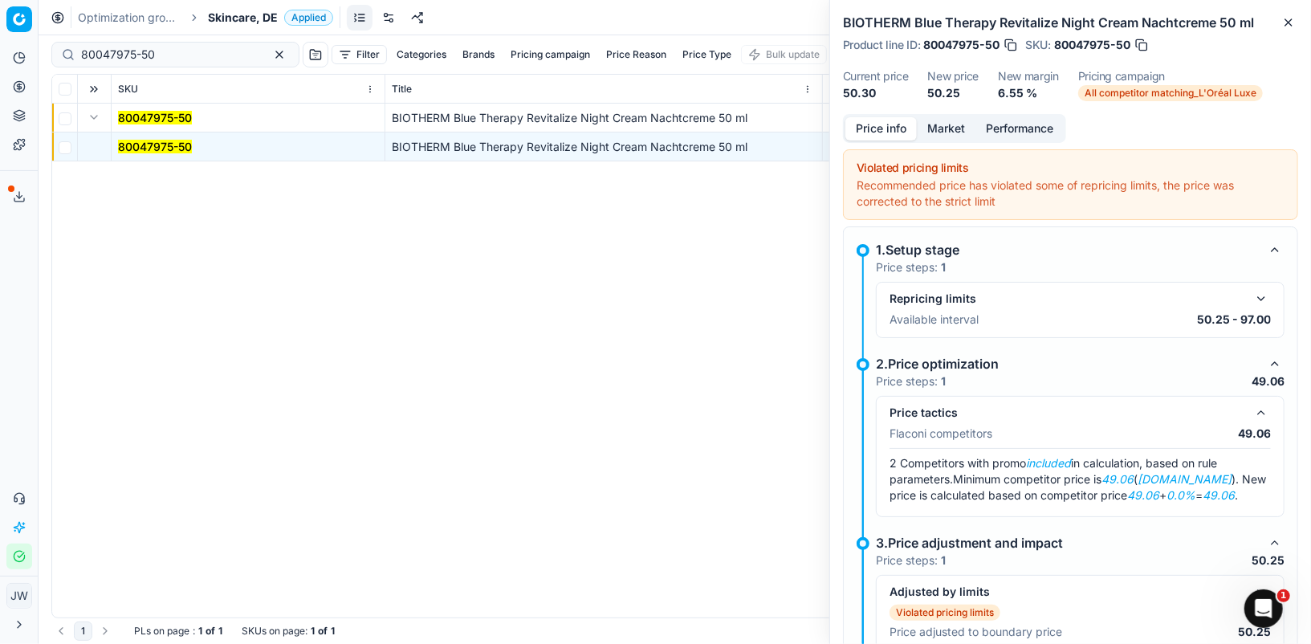
scroll to position [99, 0]
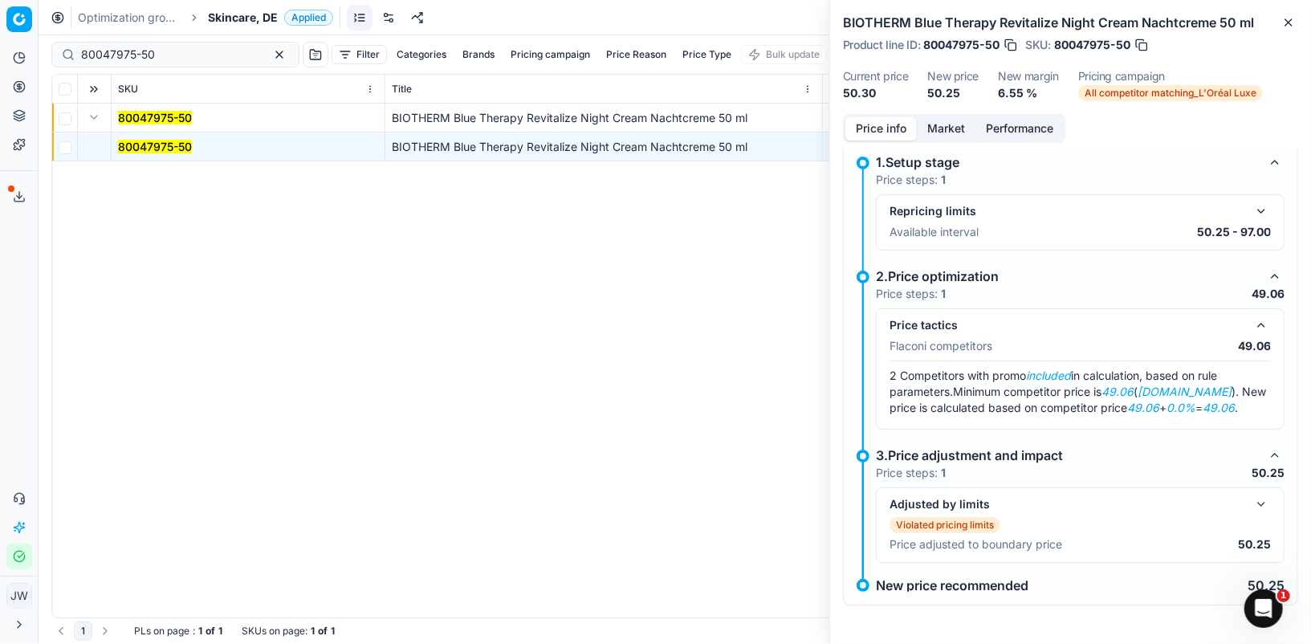
click at [1263, 500] on button "button" at bounding box center [1260, 503] width 19 height 19
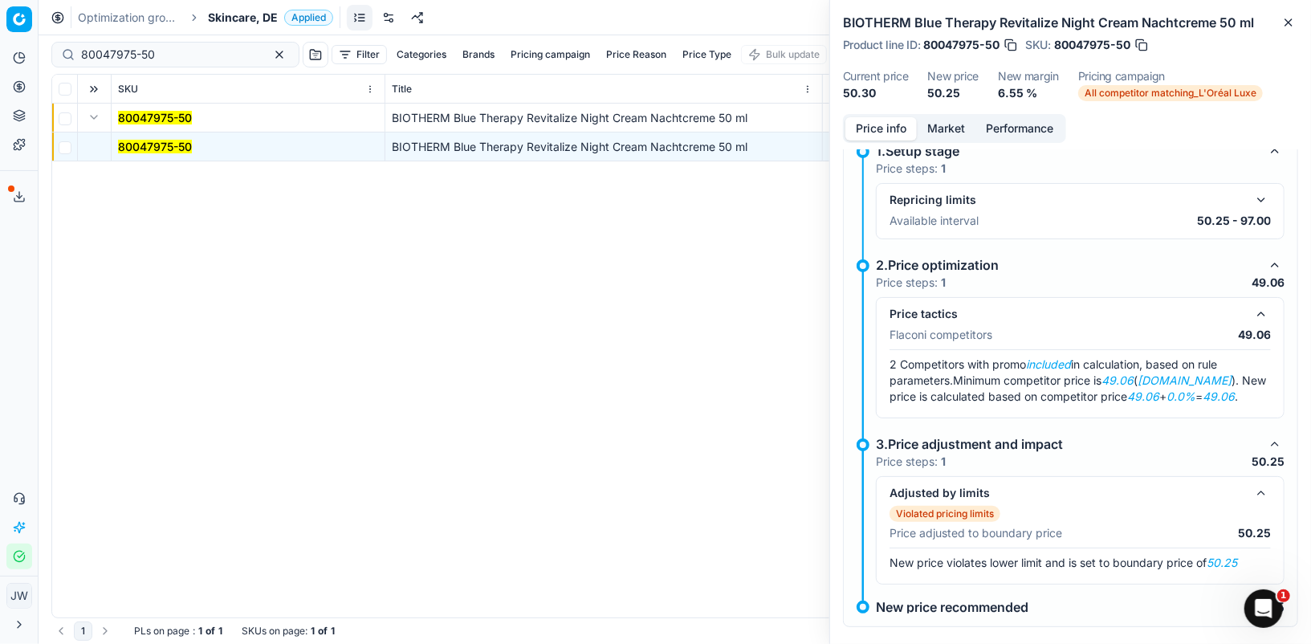
click at [937, 135] on button "Market" at bounding box center [945, 128] width 59 height 23
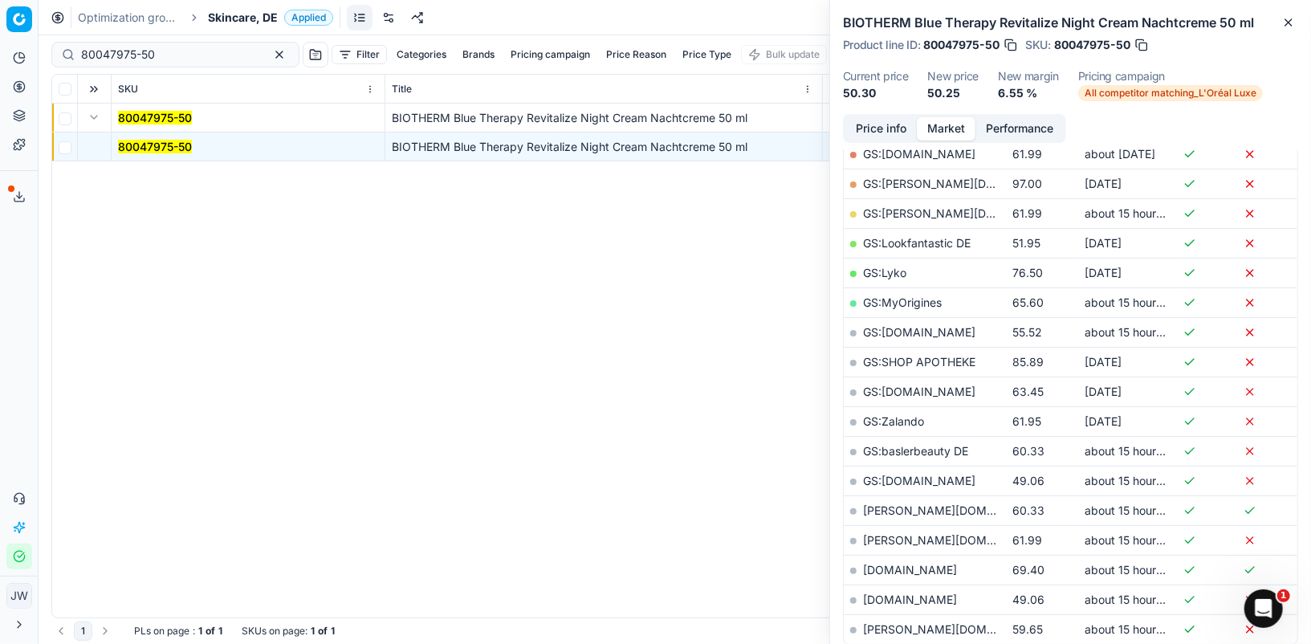
scroll to position [359, 0]
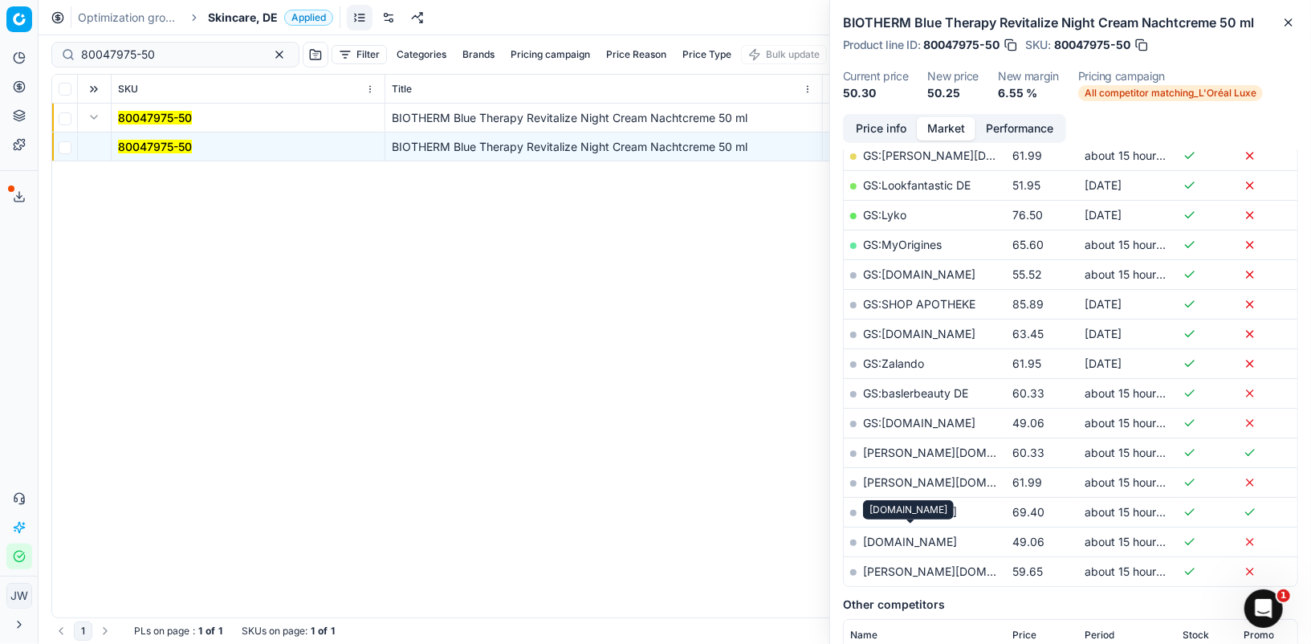
click at [919, 538] on link "[DOMAIN_NAME]" at bounding box center [910, 541] width 94 height 14
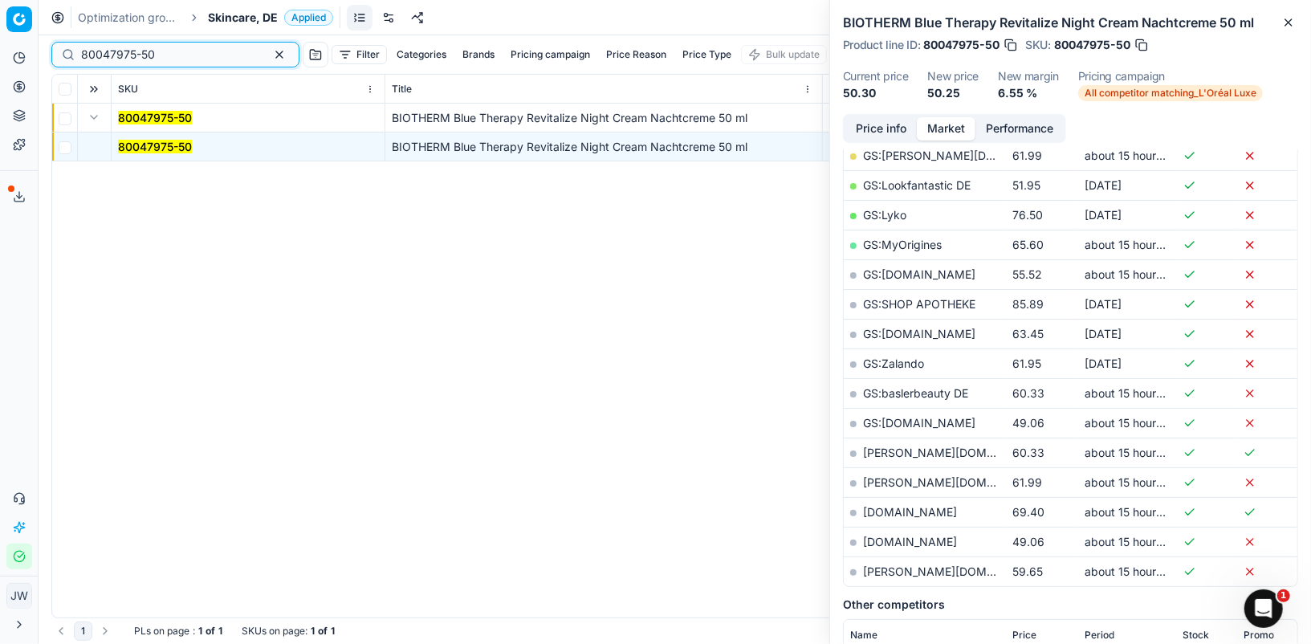
drag, startPoint x: 167, startPoint y: 49, endPoint x: 71, endPoint y: 53, distance: 96.4
click at [71, 53] on div "80047975-50" at bounding box center [175, 55] width 248 height 26
paste input "90009214-0014119"
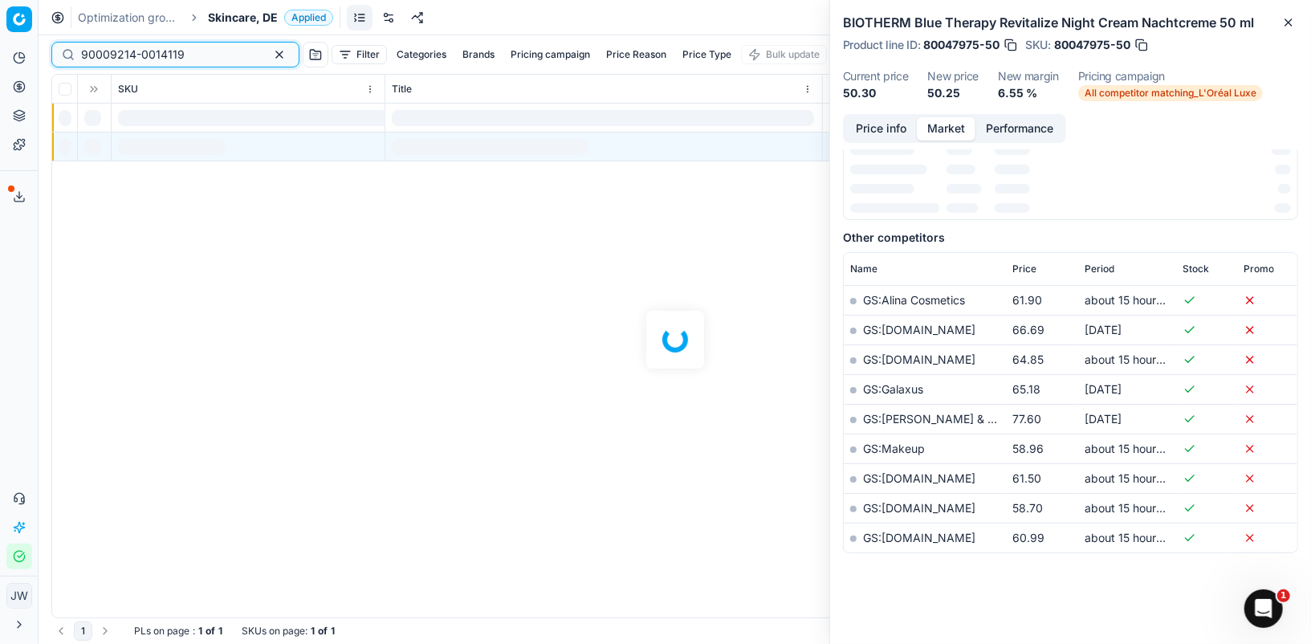
scroll to position [359, 0]
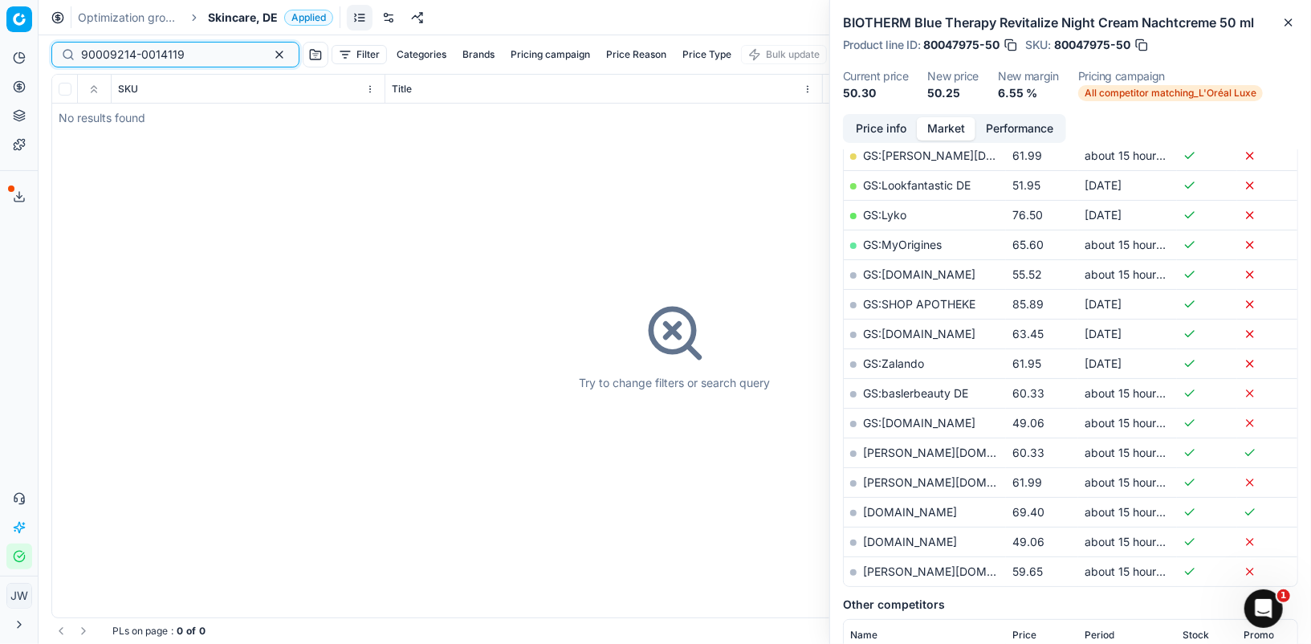
type input "90009214-0014119"
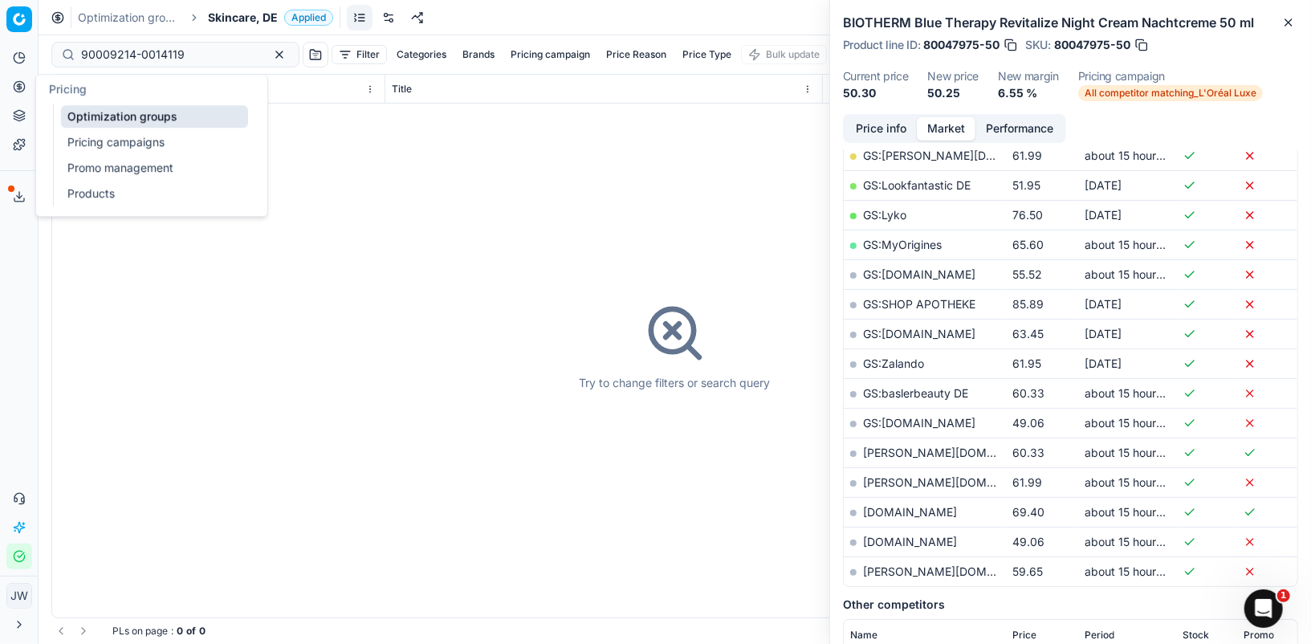
click at [21, 91] on circle at bounding box center [19, 86] width 10 height 10
click at [69, 112] on link "Optimization groups" at bounding box center [154, 116] width 187 height 22
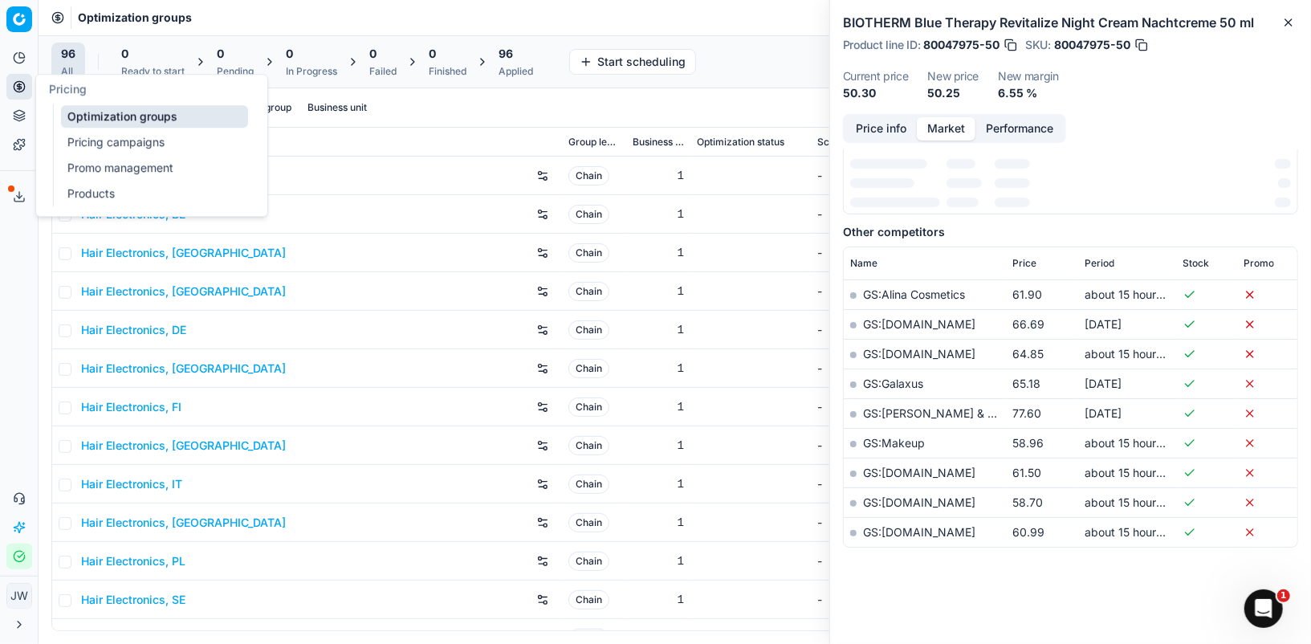
scroll to position [246, 0]
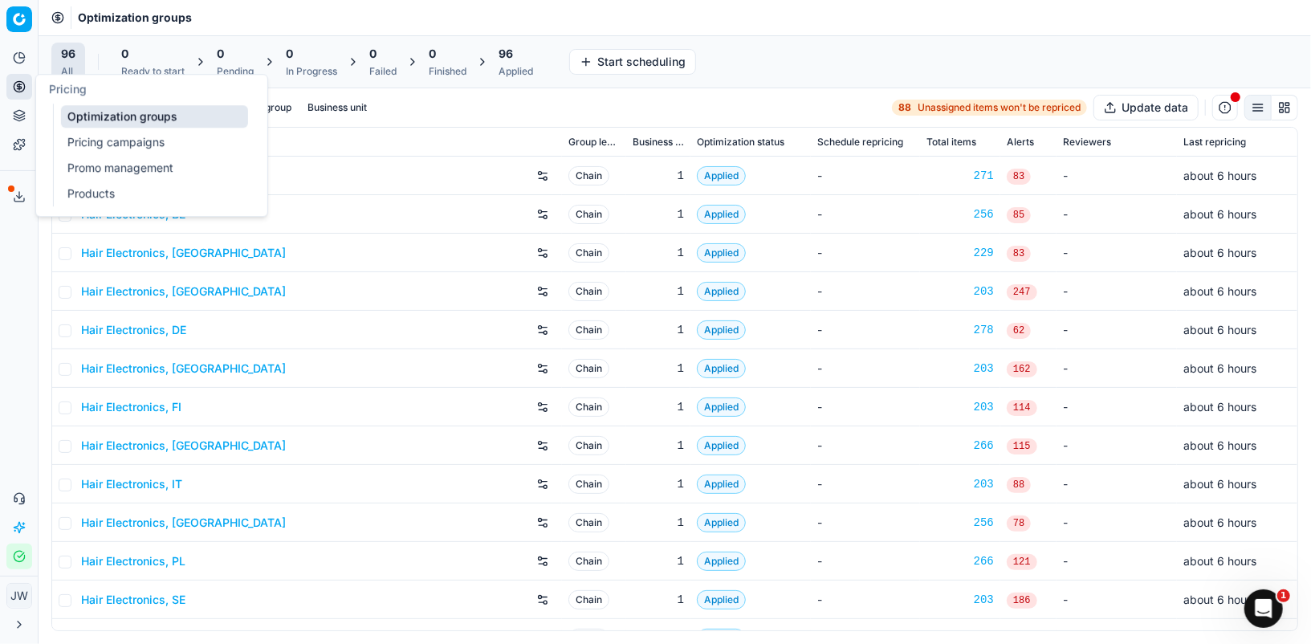
click at [97, 100] on div "Pricing" at bounding box center [151, 89] width 231 height 29
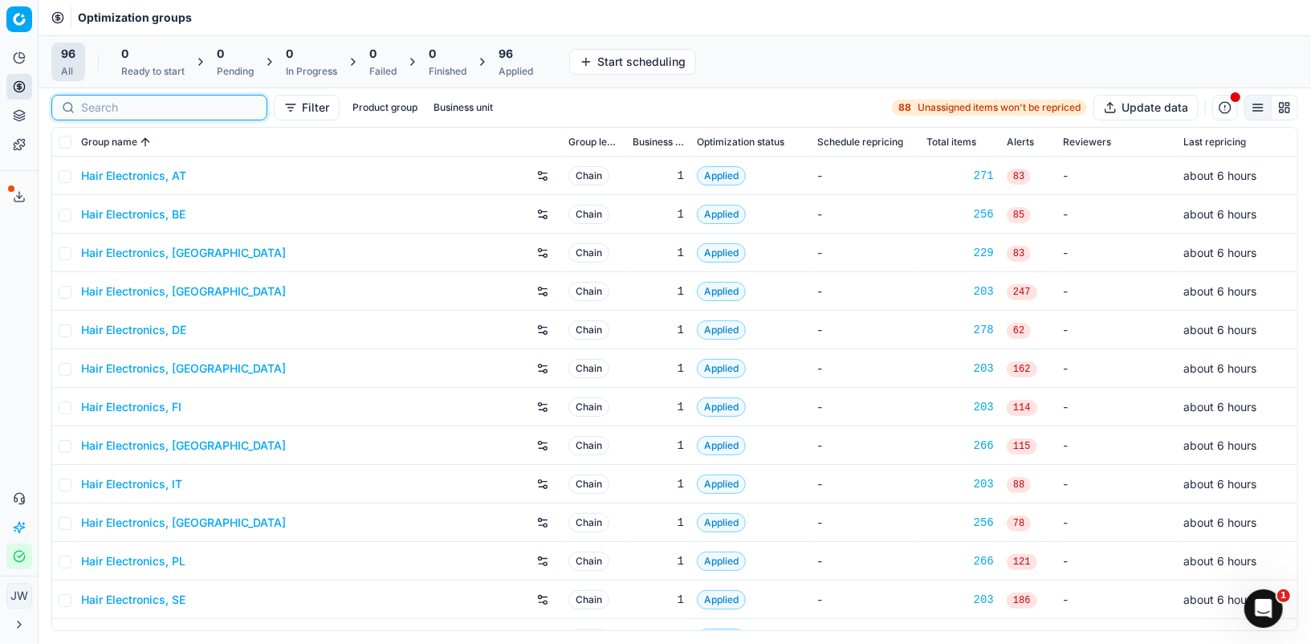
click at [112, 112] on input at bounding box center [169, 108] width 176 height 16
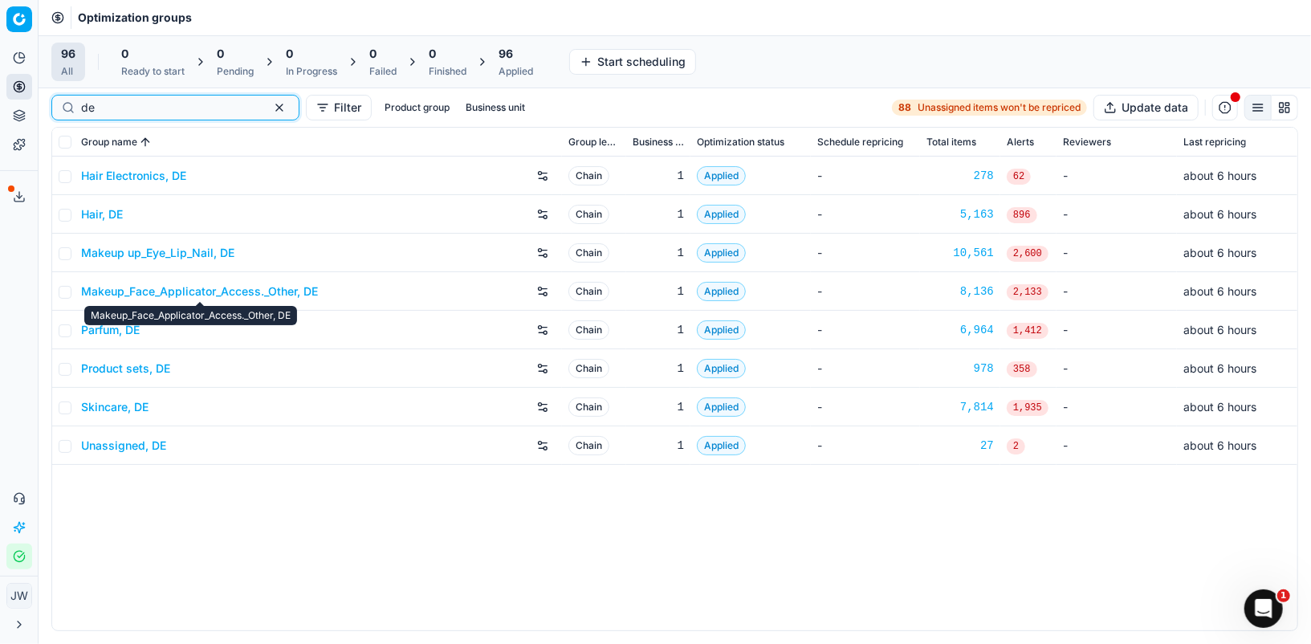
type input "de"
click at [173, 250] on link "Makeup up_Eye_Lip_Nail, DE" at bounding box center [157, 253] width 153 height 16
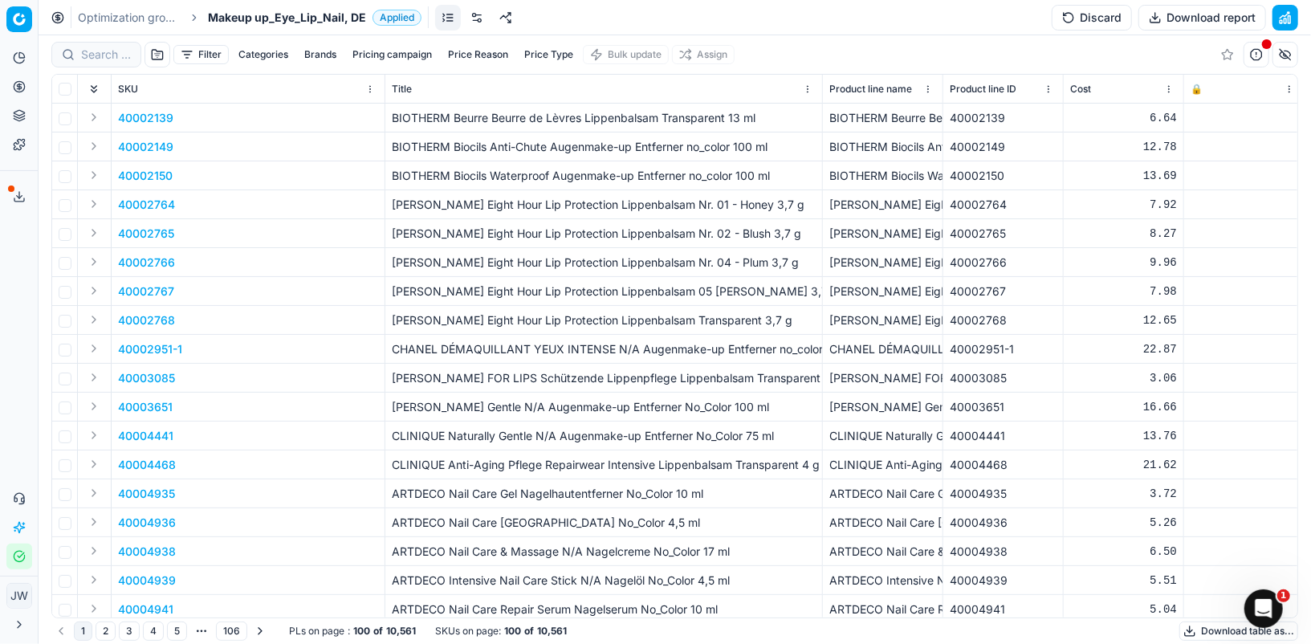
click at [91, 44] on div at bounding box center [96, 55] width 90 height 26
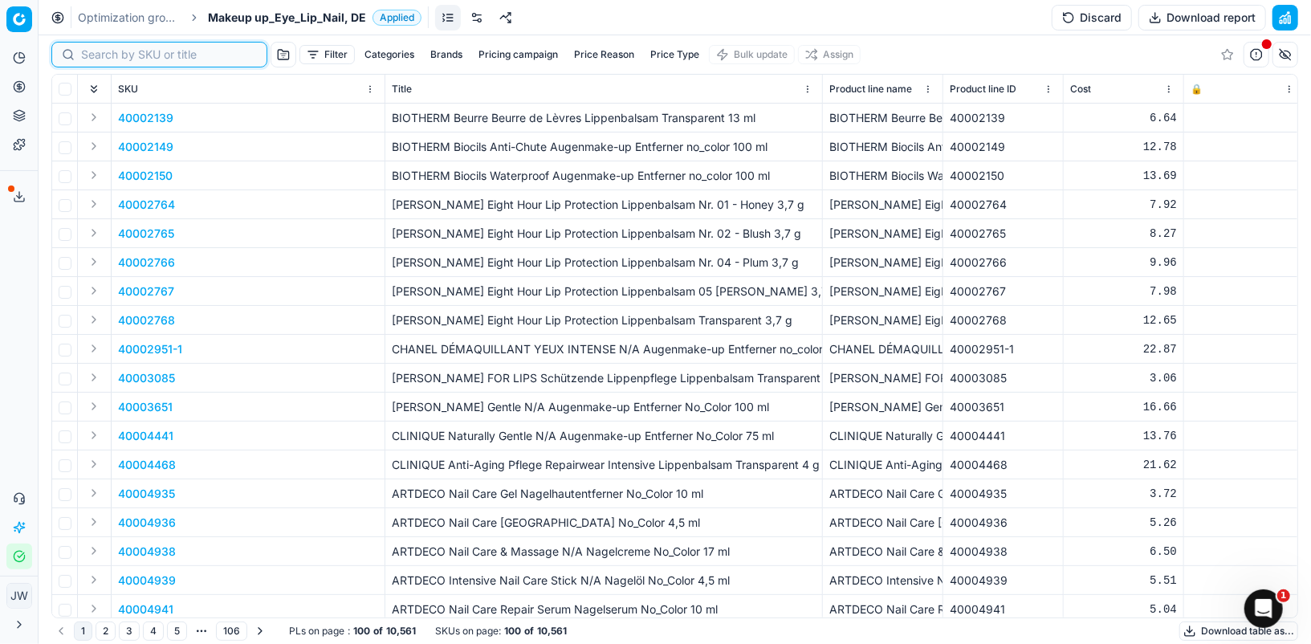
paste input "90009214-0014119"
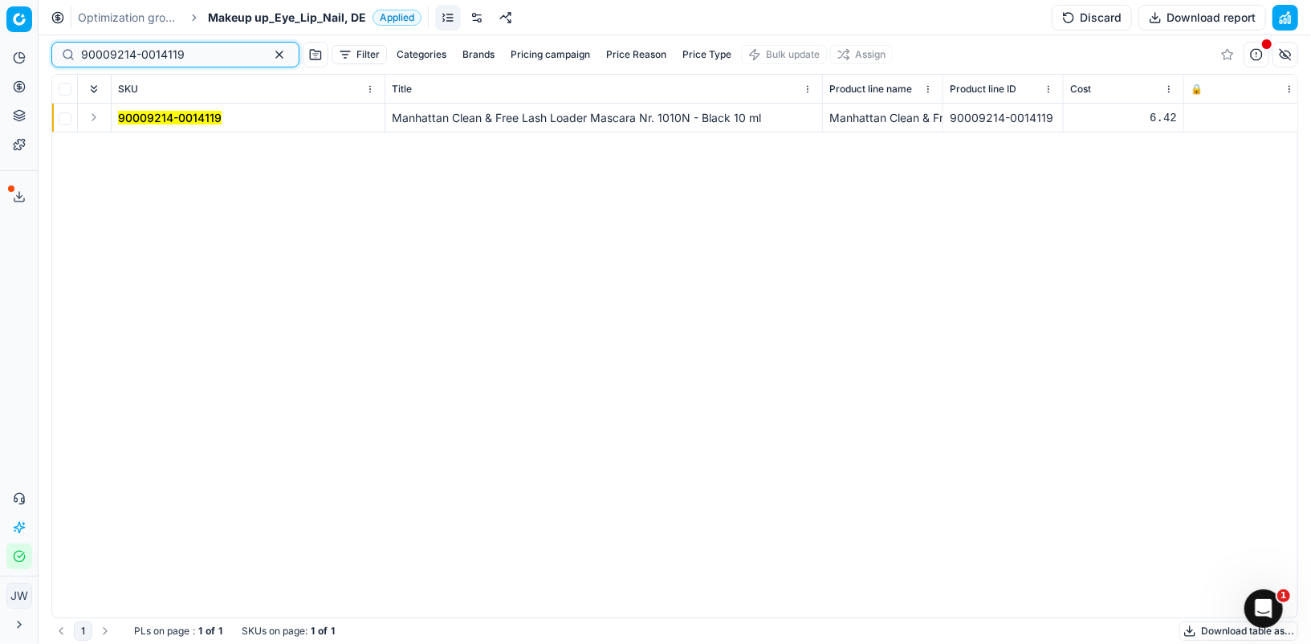
type input "90009214-0014119"
click at [93, 116] on button "Expand" at bounding box center [93, 117] width 19 height 19
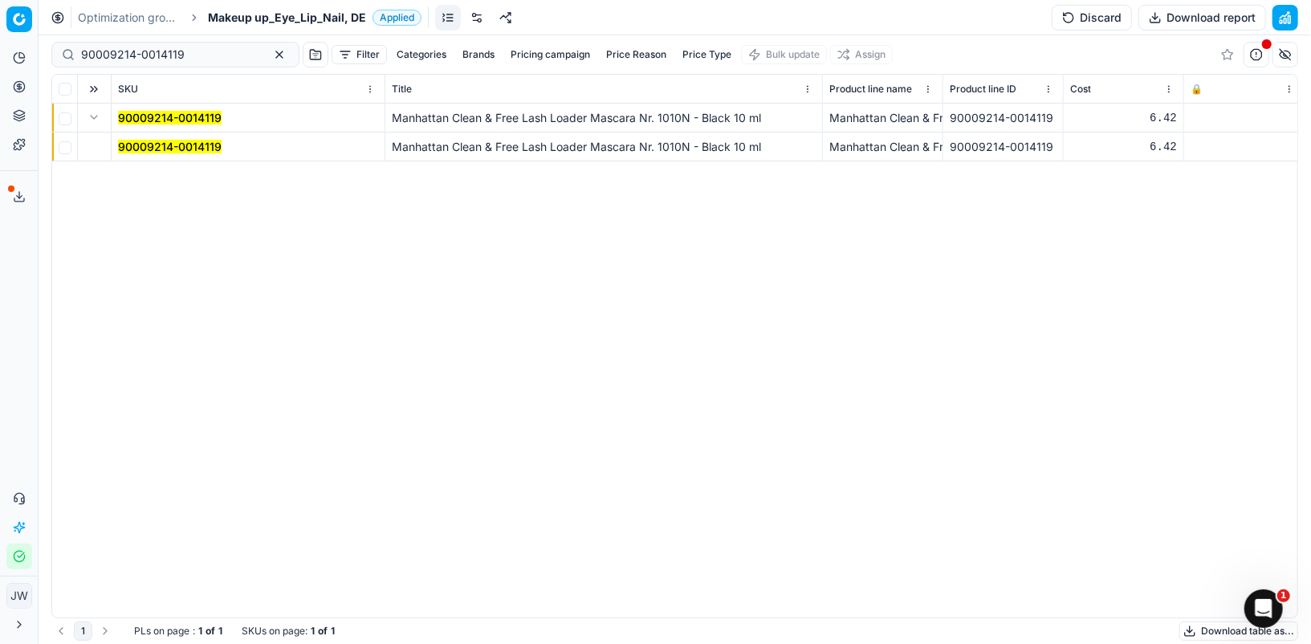
click at [145, 148] on mark "90009214-0014119" at bounding box center [170, 147] width 104 height 14
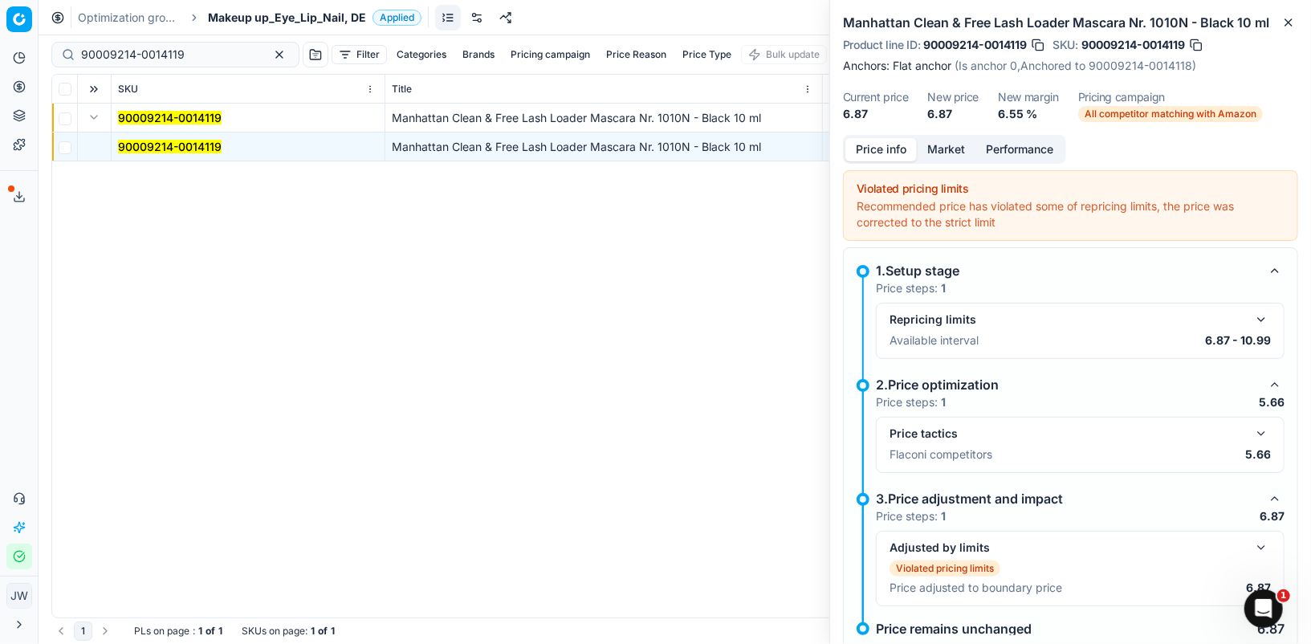
click at [1258, 432] on button "button" at bounding box center [1260, 433] width 19 height 19
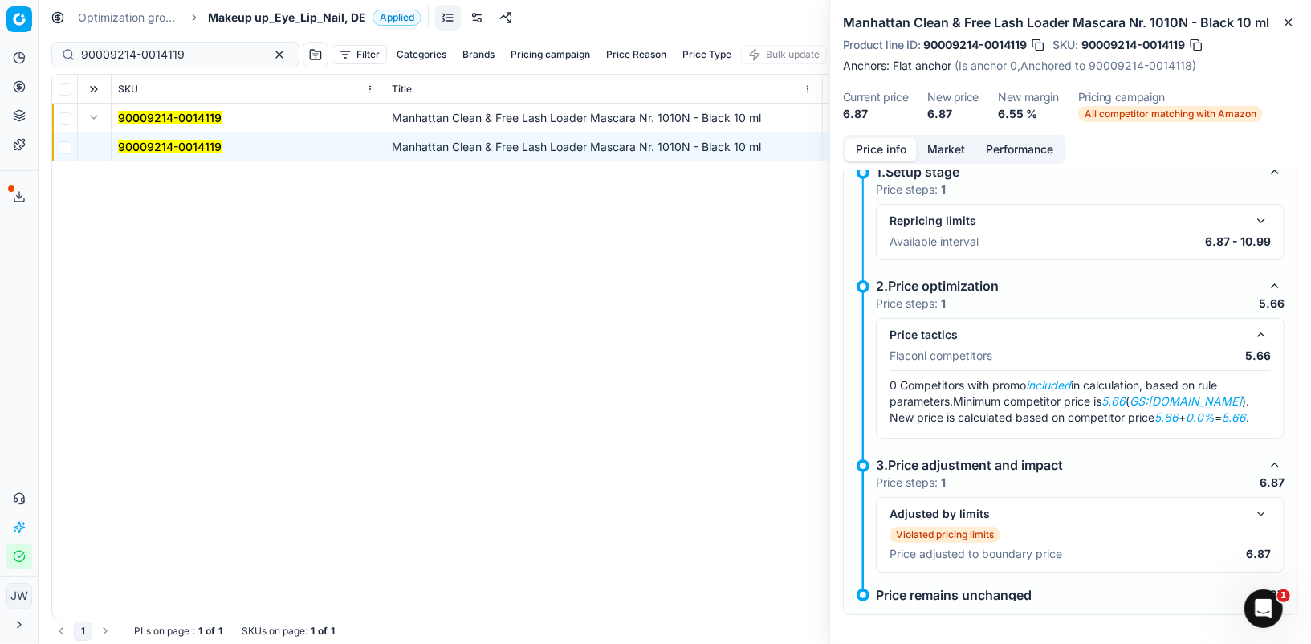
scroll to position [100, 0]
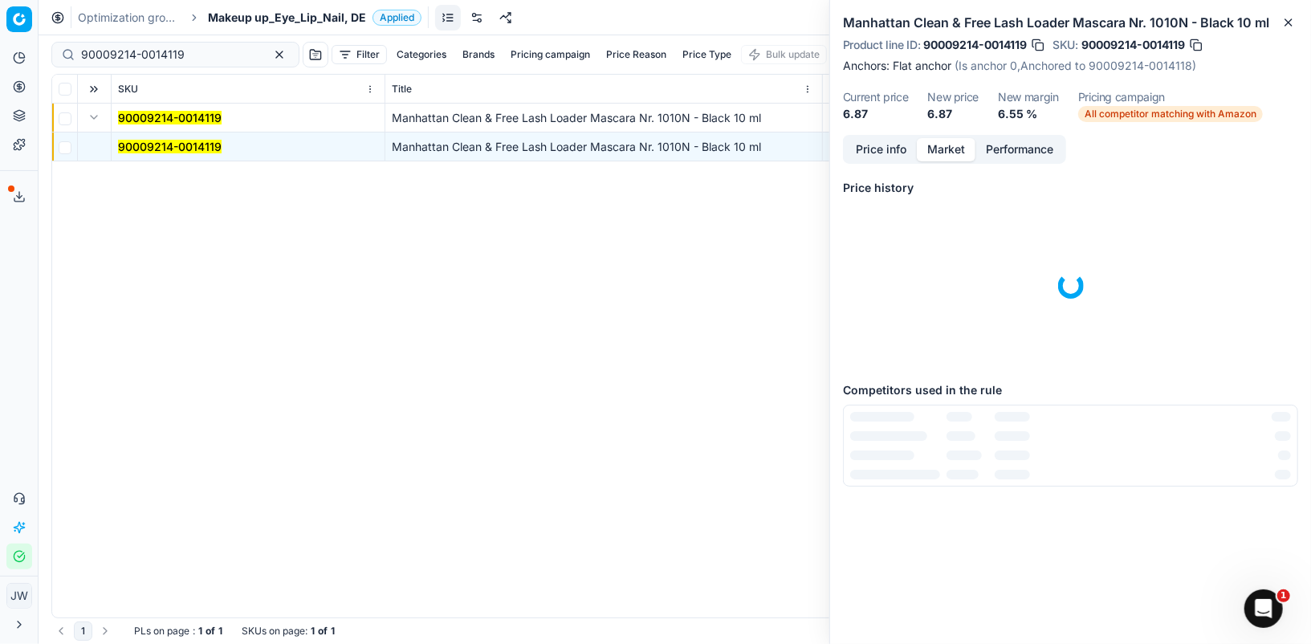
click at [948, 152] on button "Market" at bounding box center [945, 149] width 59 height 23
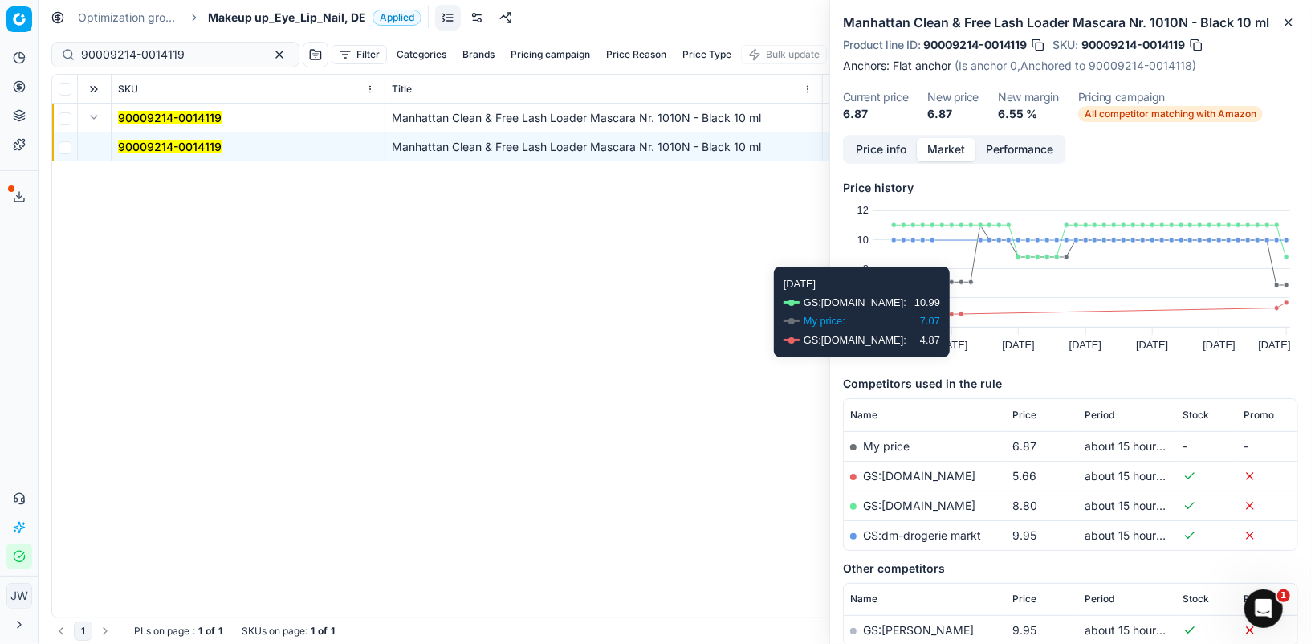
scroll to position [95, 0]
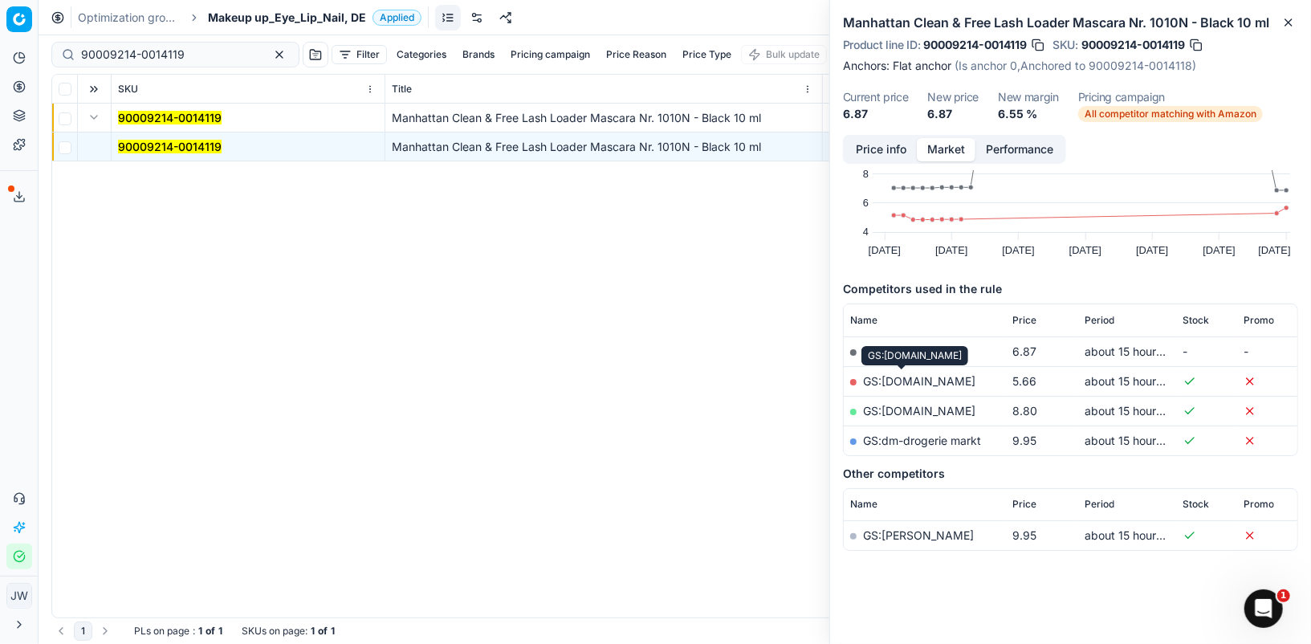
click at [910, 380] on link "GS:[DOMAIN_NAME]" at bounding box center [919, 381] width 112 height 14
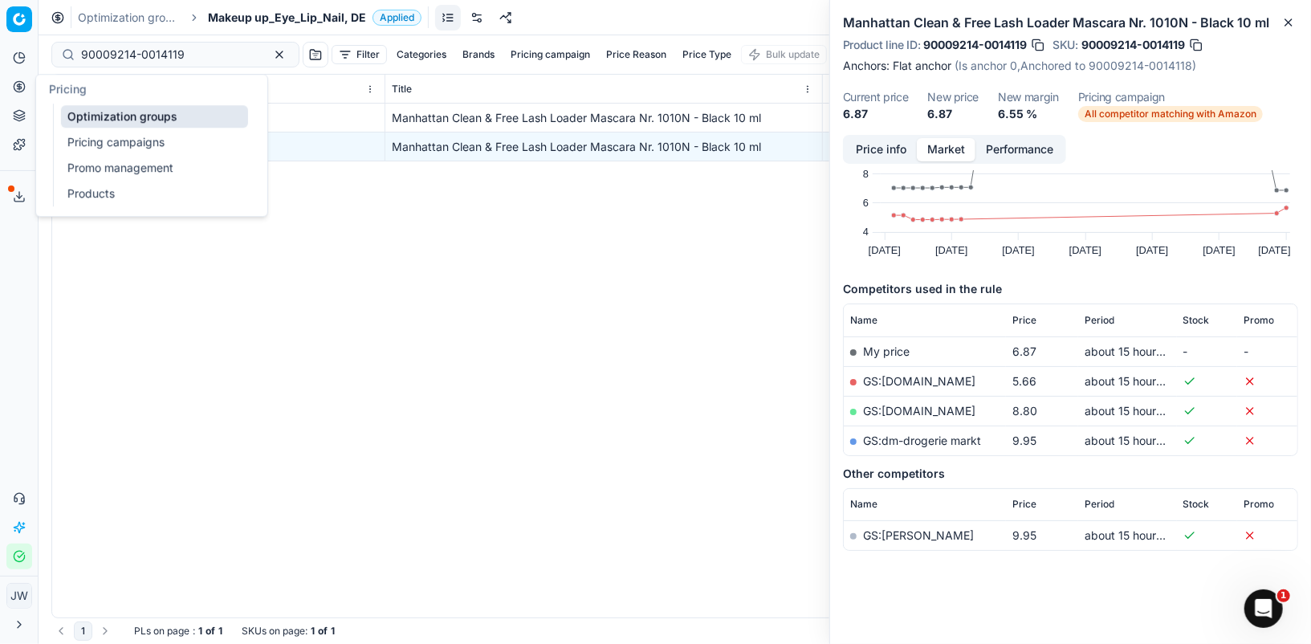
click at [13, 80] on icon at bounding box center [19, 86] width 13 height 13
click at [67, 111] on link "Optimization groups" at bounding box center [154, 116] width 187 height 22
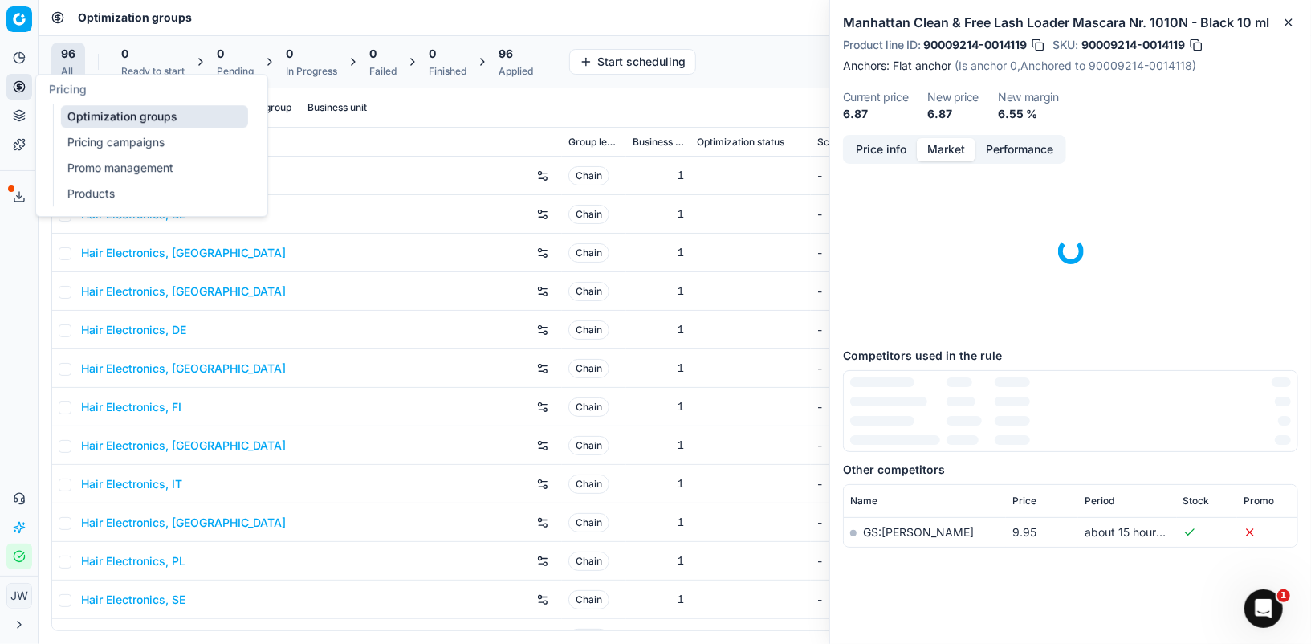
scroll to position [32, 0]
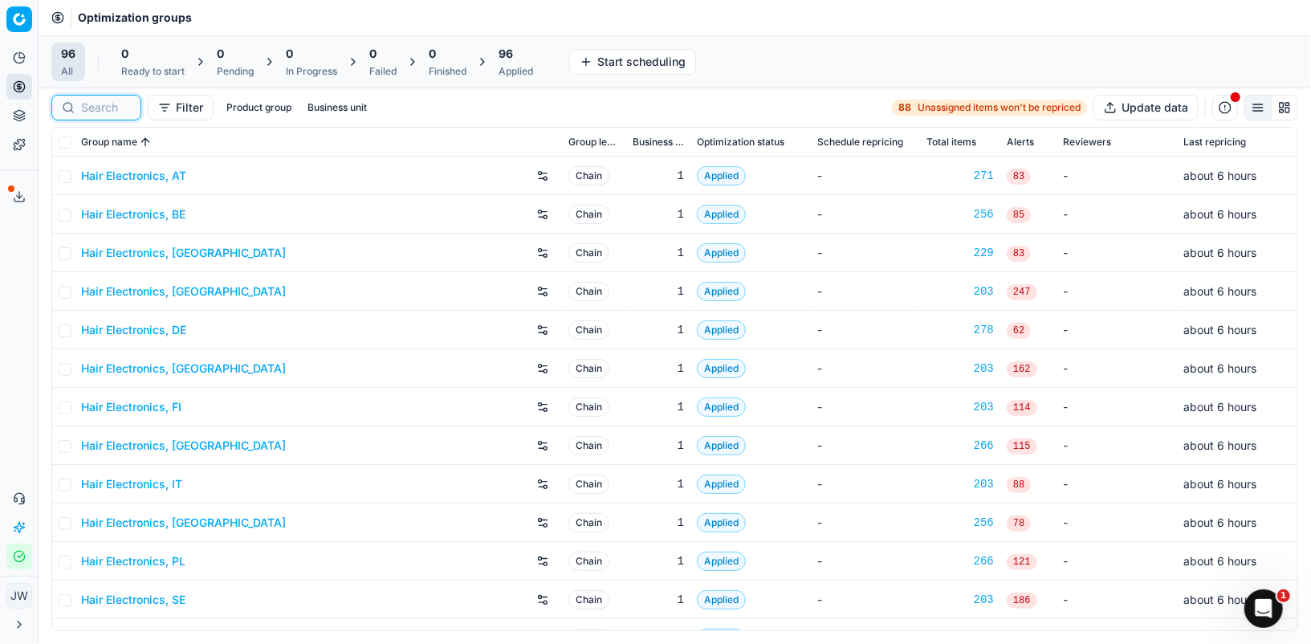
click at [104, 108] on input at bounding box center [106, 108] width 50 height 16
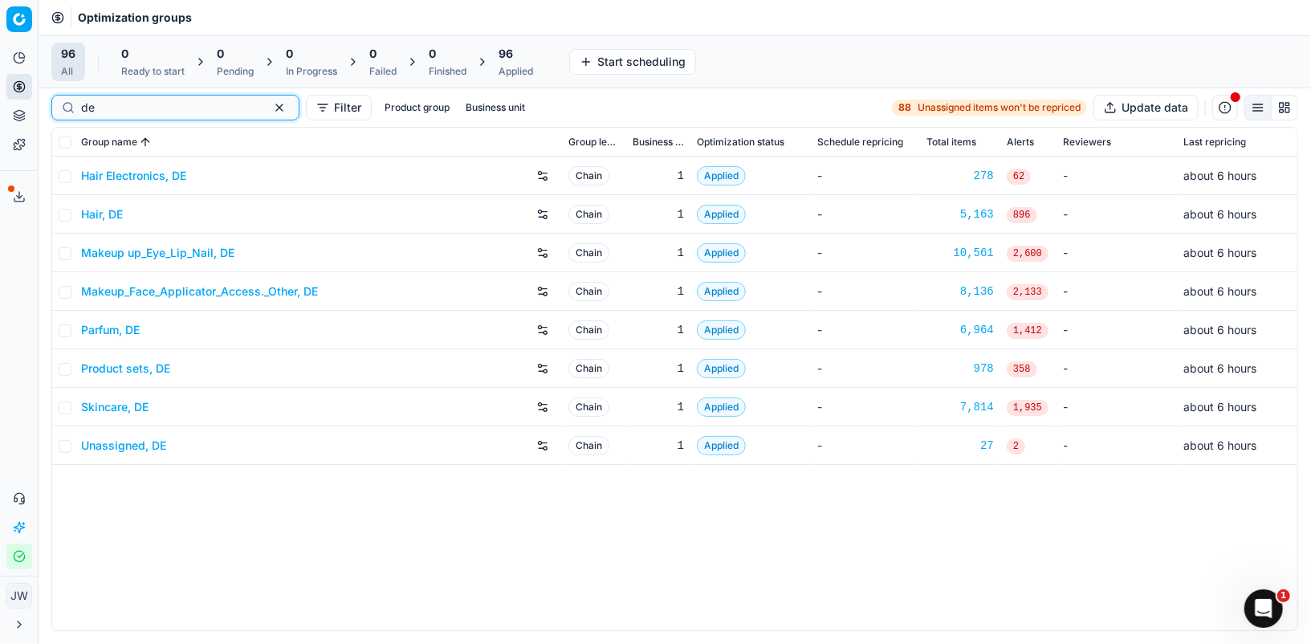
type input "de"
click at [99, 406] on link "Skincare, DE" at bounding box center [114, 407] width 67 height 16
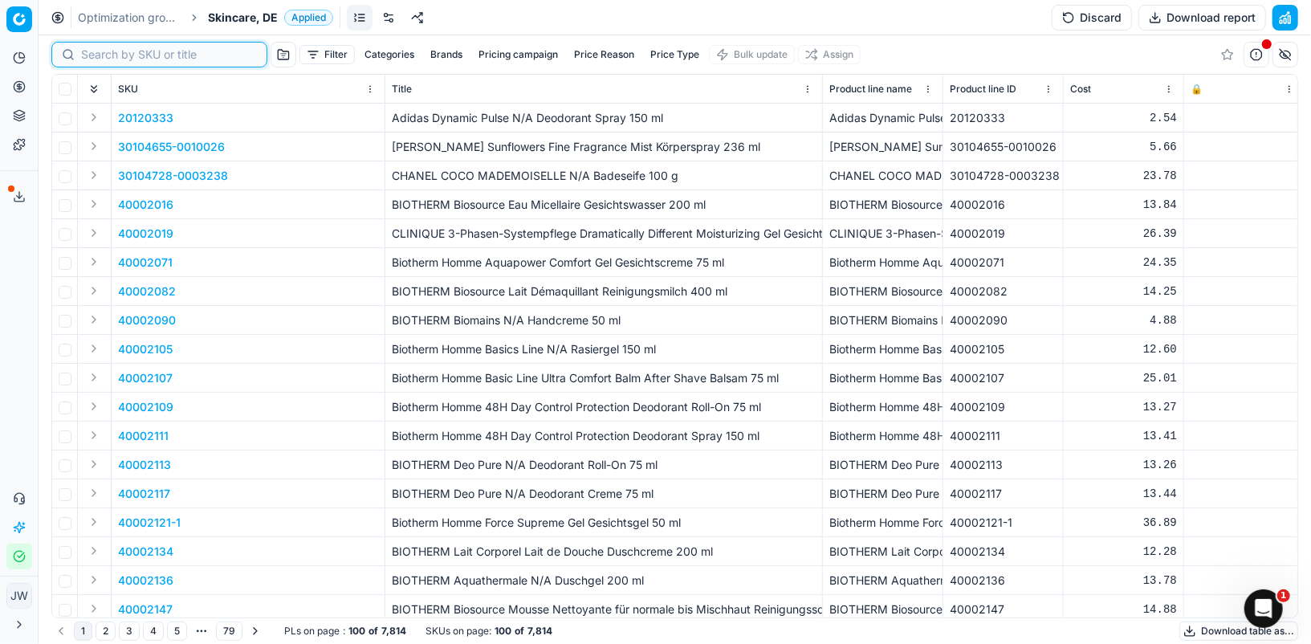
click at [99, 55] on input at bounding box center [169, 55] width 176 height 16
paste input "40200012"
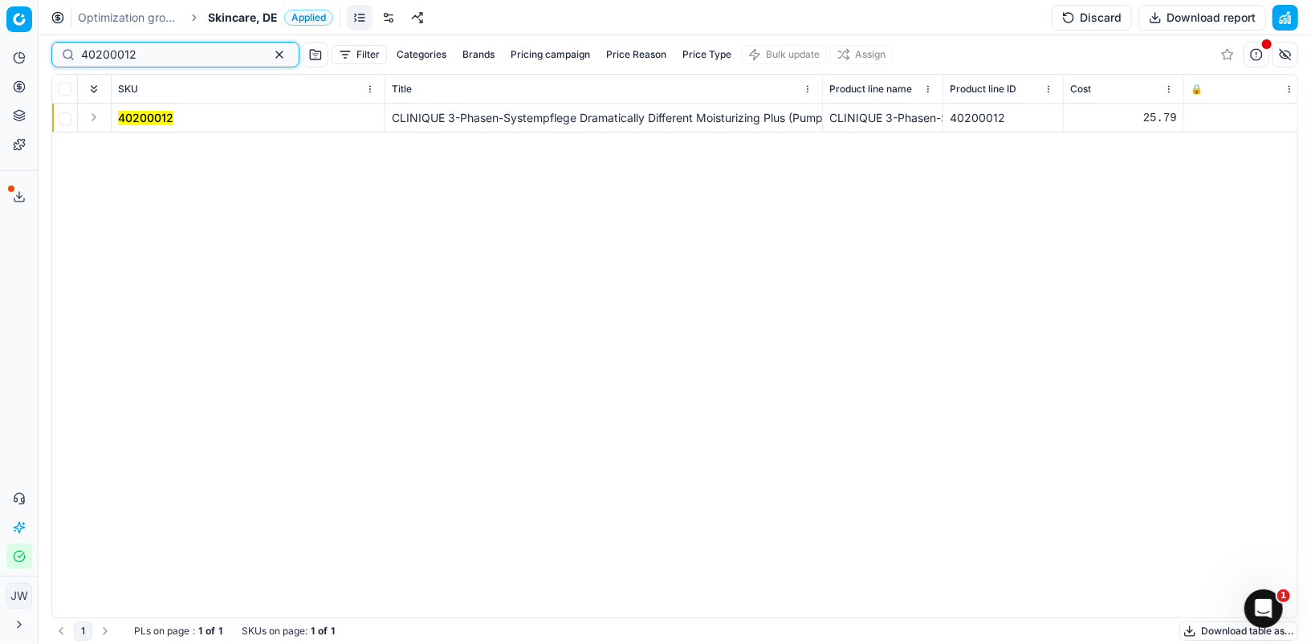
type input "40200012"
click at [102, 112] on button "Expand" at bounding box center [93, 117] width 19 height 19
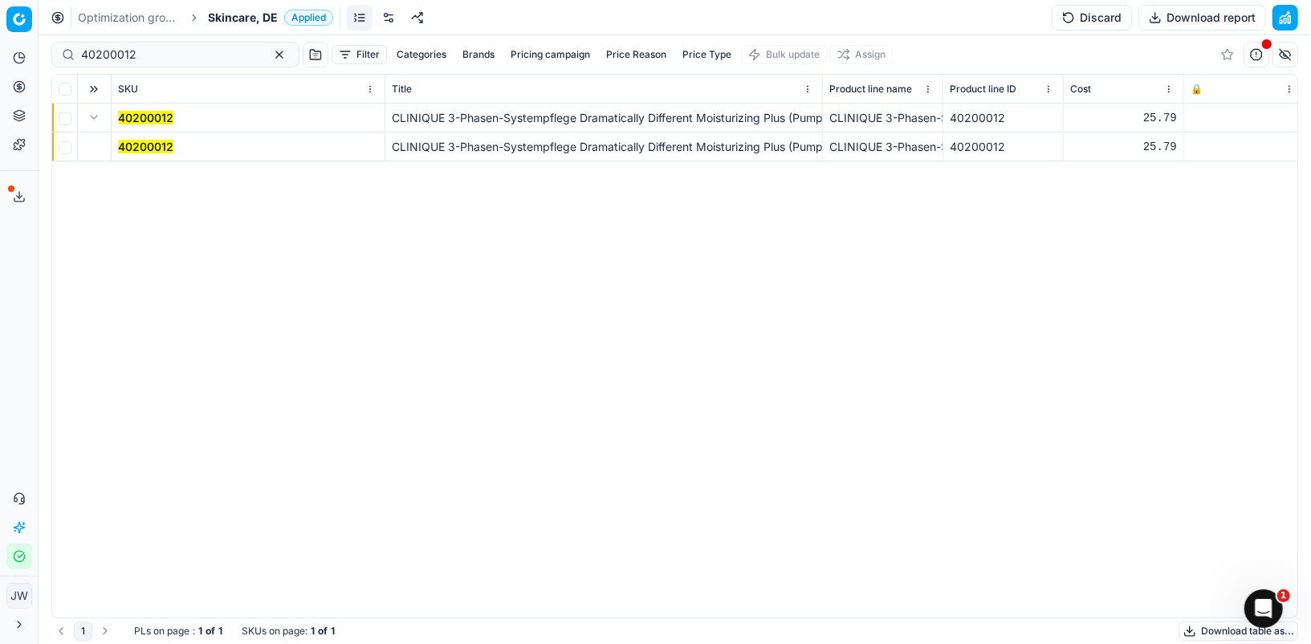
click at [153, 145] on mark "40200012" at bounding box center [145, 147] width 55 height 14
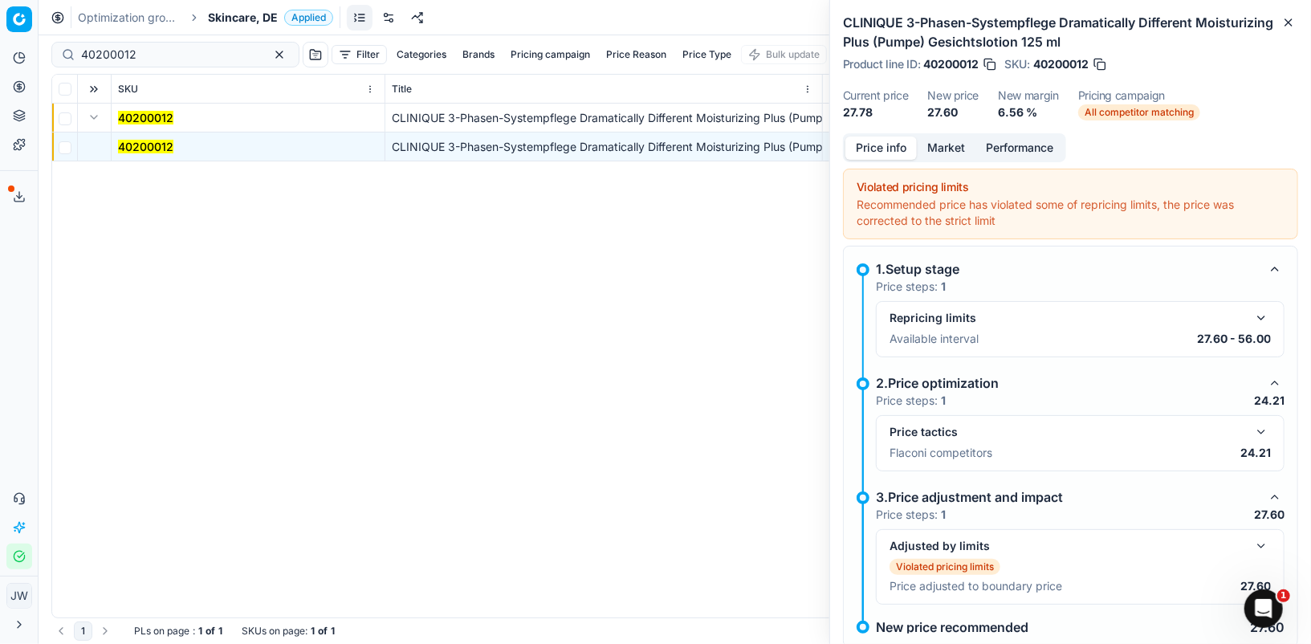
click at [1269, 430] on button "button" at bounding box center [1260, 431] width 19 height 19
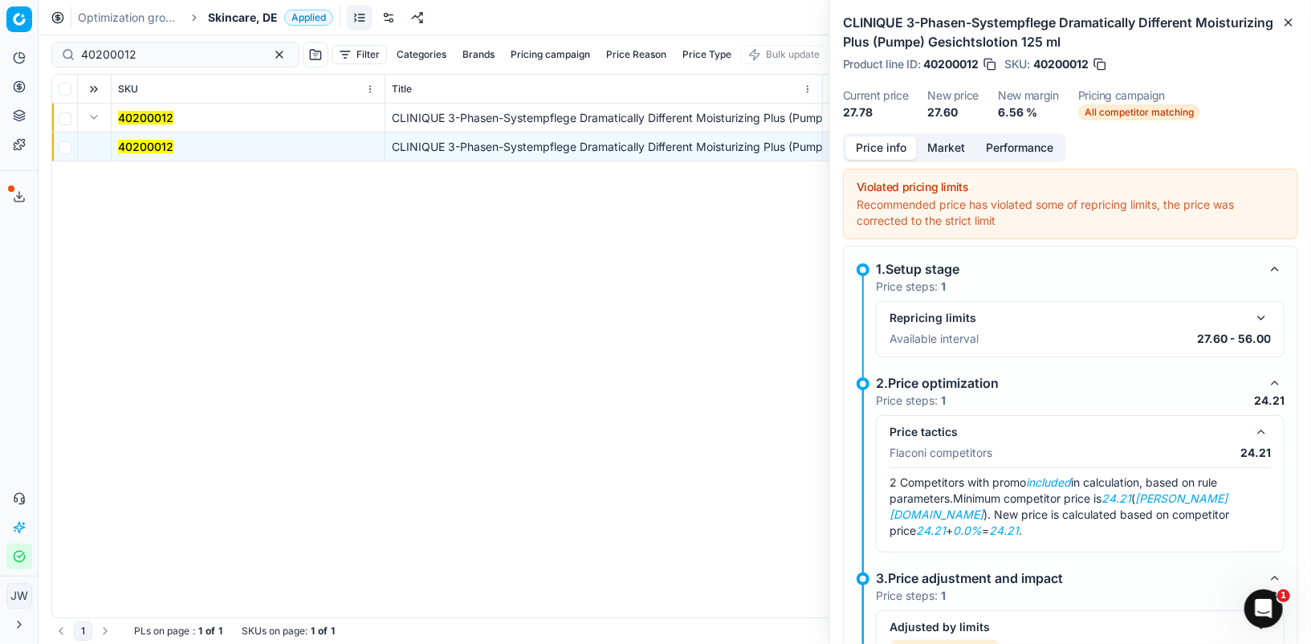
click at [935, 148] on button "Market" at bounding box center [945, 147] width 59 height 23
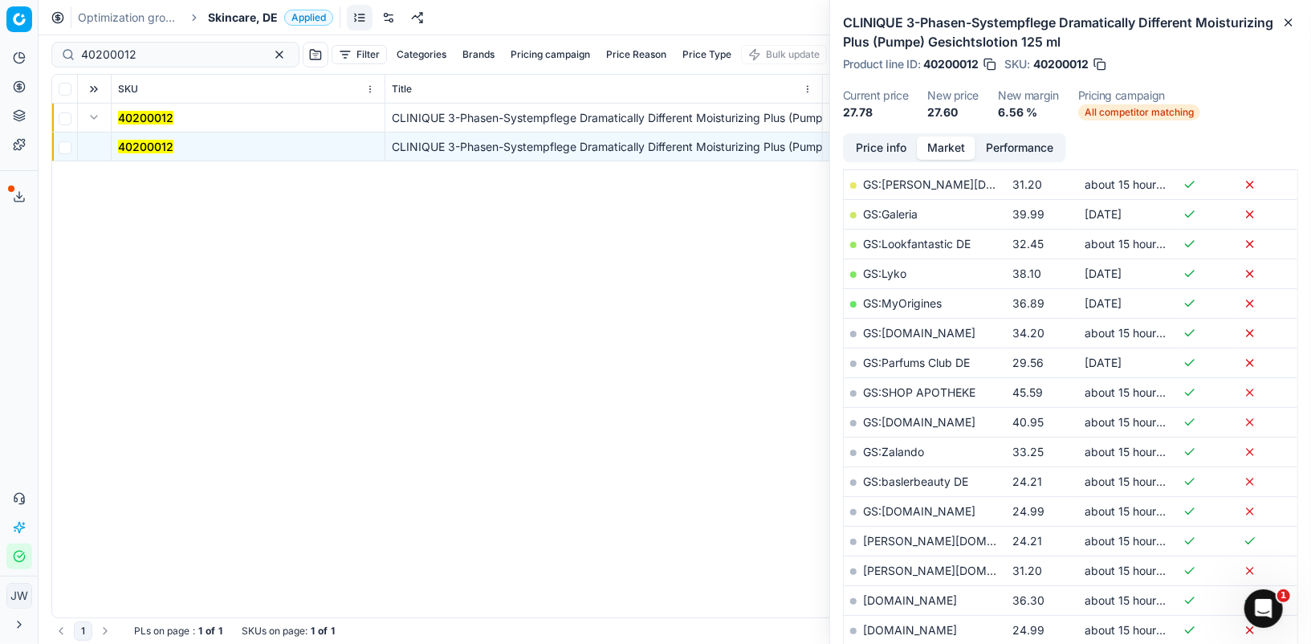
scroll to position [323, 0]
click at [920, 476] on link "GS:baslerbeauty DE" at bounding box center [915, 478] width 105 height 14
